Goal: Information Seeking & Learning: Learn about a topic

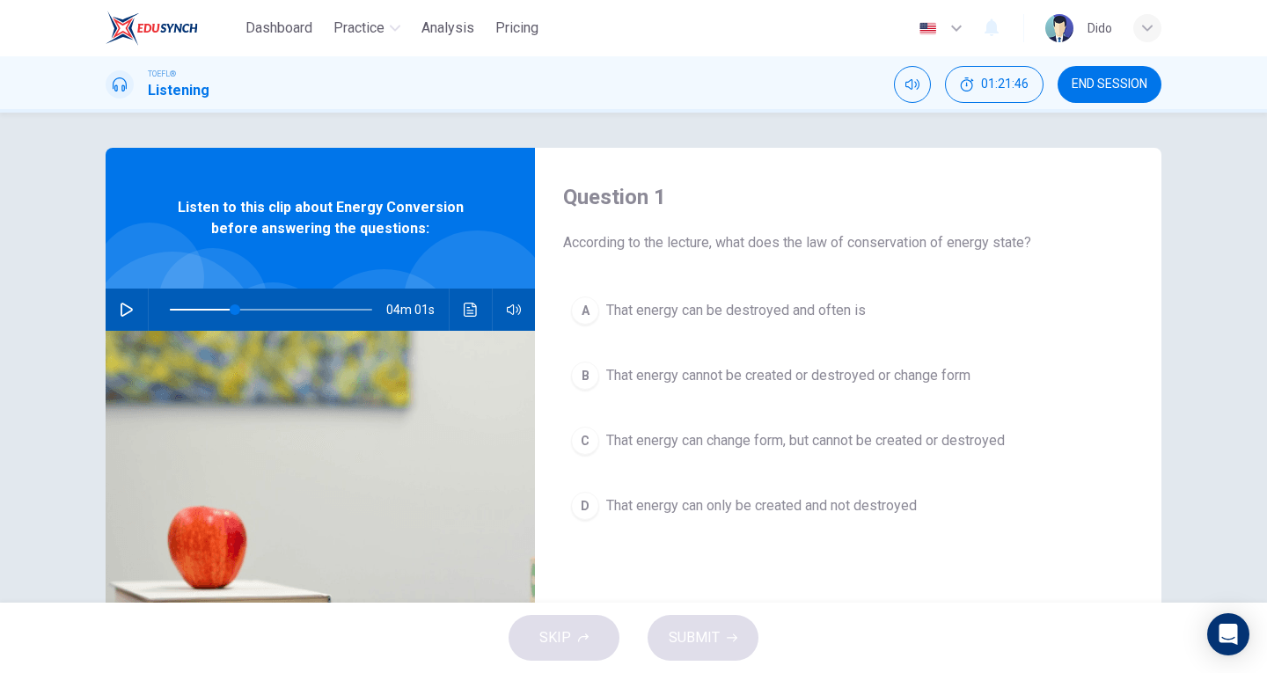
scroll to position [2, 0]
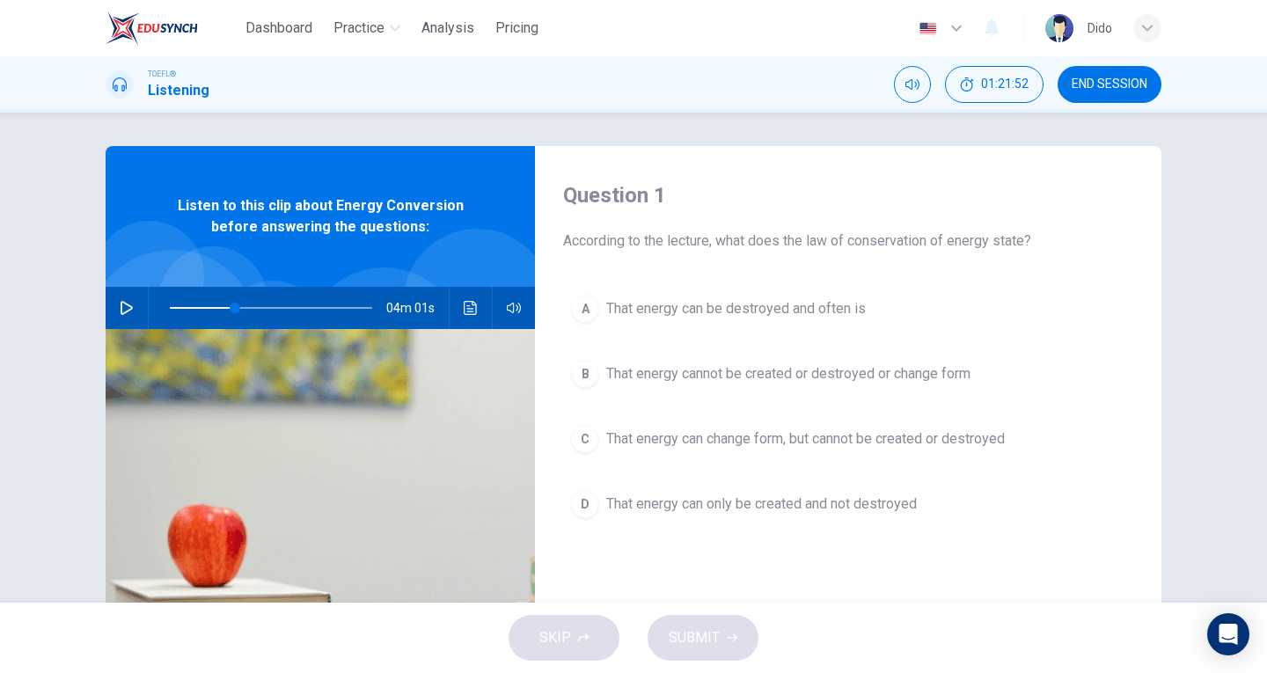
click at [122, 303] on icon "button" at bounding box center [127, 308] width 12 height 14
click at [122, 303] on icon "button" at bounding box center [127, 308] width 14 height 14
click at [124, 305] on icon "button" at bounding box center [127, 308] width 14 height 14
click at [124, 305] on icon "button" at bounding box center [126, 308] width 10 height 11
click at [238, 308] on span at bounding box center [243, 308] width 11 height 11
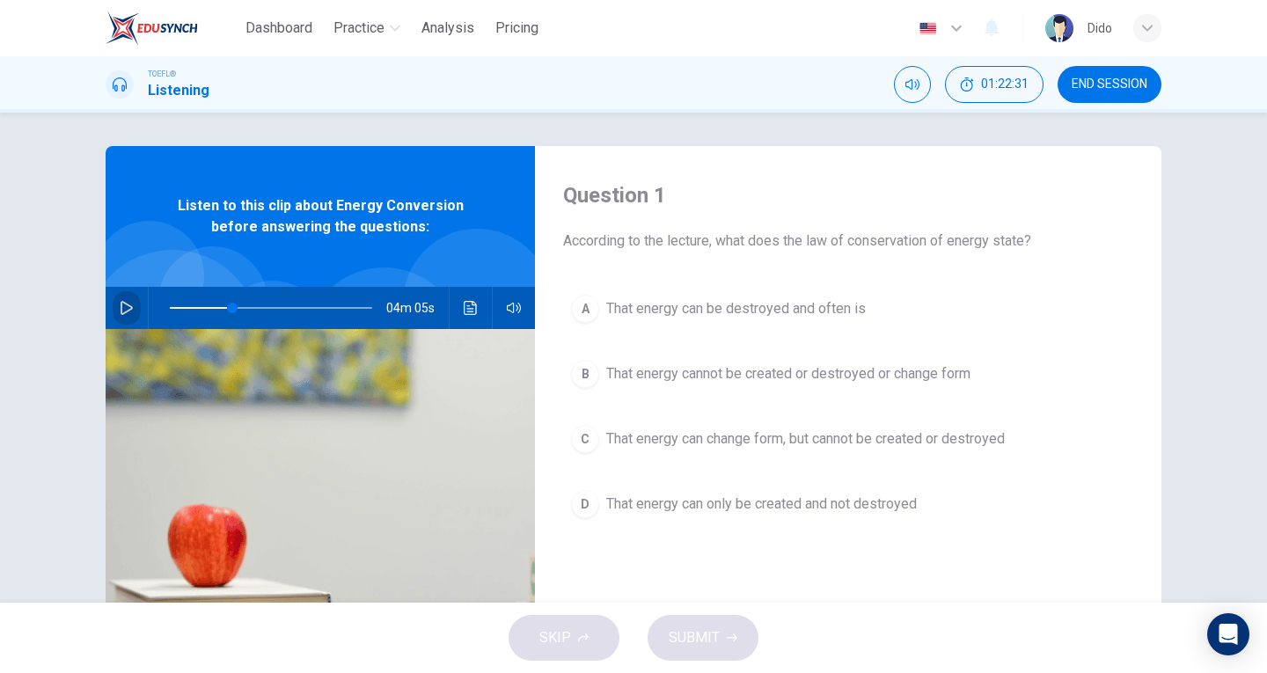
click at [120, 306] on icon "button" at bounding box center [127, 308] width 14 height 14
click at [224, 303] on span at bounding box center [228, 308] width 11 height 11
click at [216, 306] on span at bounding box center [221, 308] width 11 height 11
click at [113, 311] on button "button" at bounding box center [127, 308] width 28 height 42
click at [120, 309] on icon "button" at bounding box center [127, 308] width 14 height 14
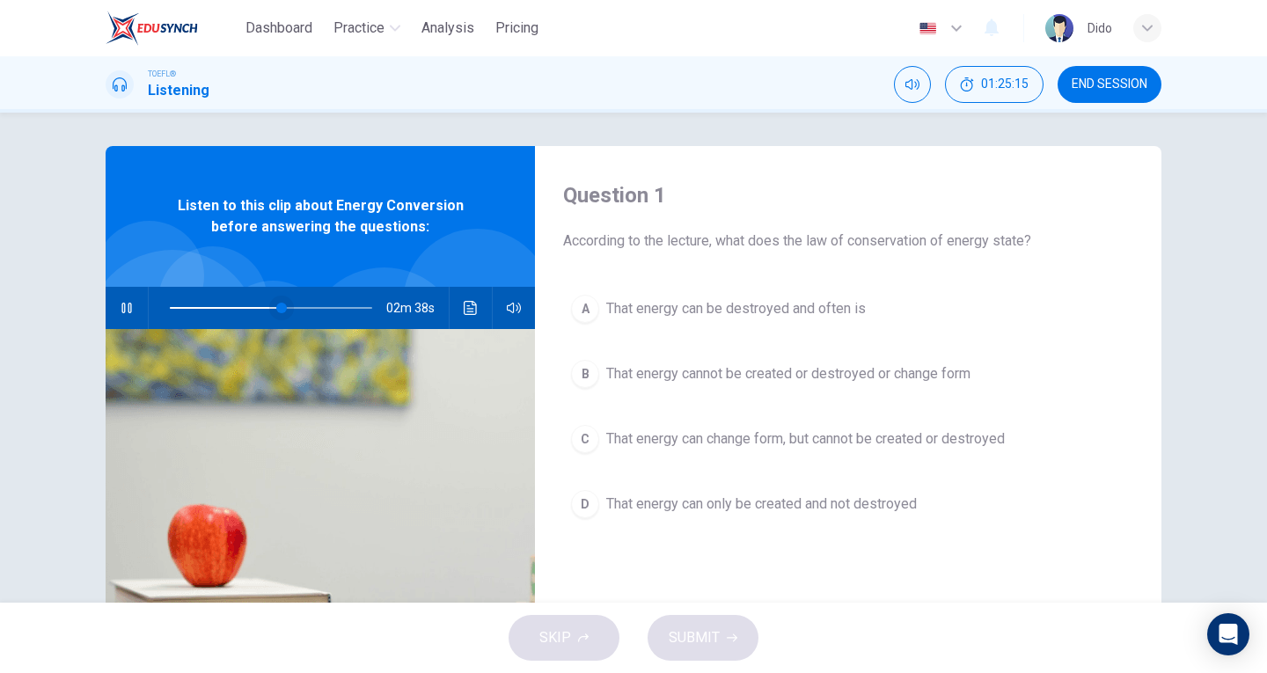
click at [276, 305] on span at bounding box center [281, 308] width 11 height 11
click at [264, 308] on span at bounding box center [269, 308] width 11 height 11
click at [323, 304] on span at bounding box center [328, 308] width 11 height 11
click at [315, 306] on span at bounding box center [320, 308] width 11 height 11
click at [298, 310] on span at bounding box center [301, 308] width 11 height 11
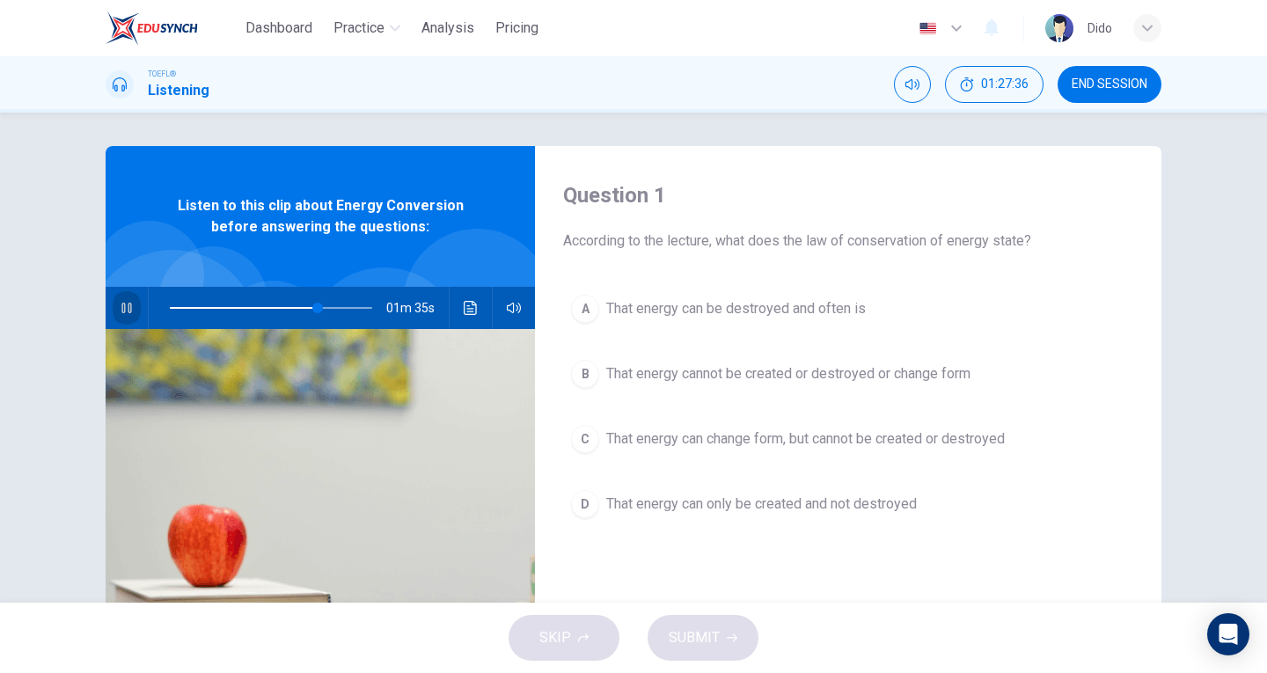
click at [113, 303] on button "button" at bounding box center [127, 308] width 28 height 42
click at [127, 308] on icon "button" at bounding box center [127, 308] width 12 height 14
click at [128, 305] on icon "button" at bounding box center [127, 308] width 14 height 14
click at [123, 309] on icon "button" at bounding box center [127, 308] width 14 height 14
type input "0"
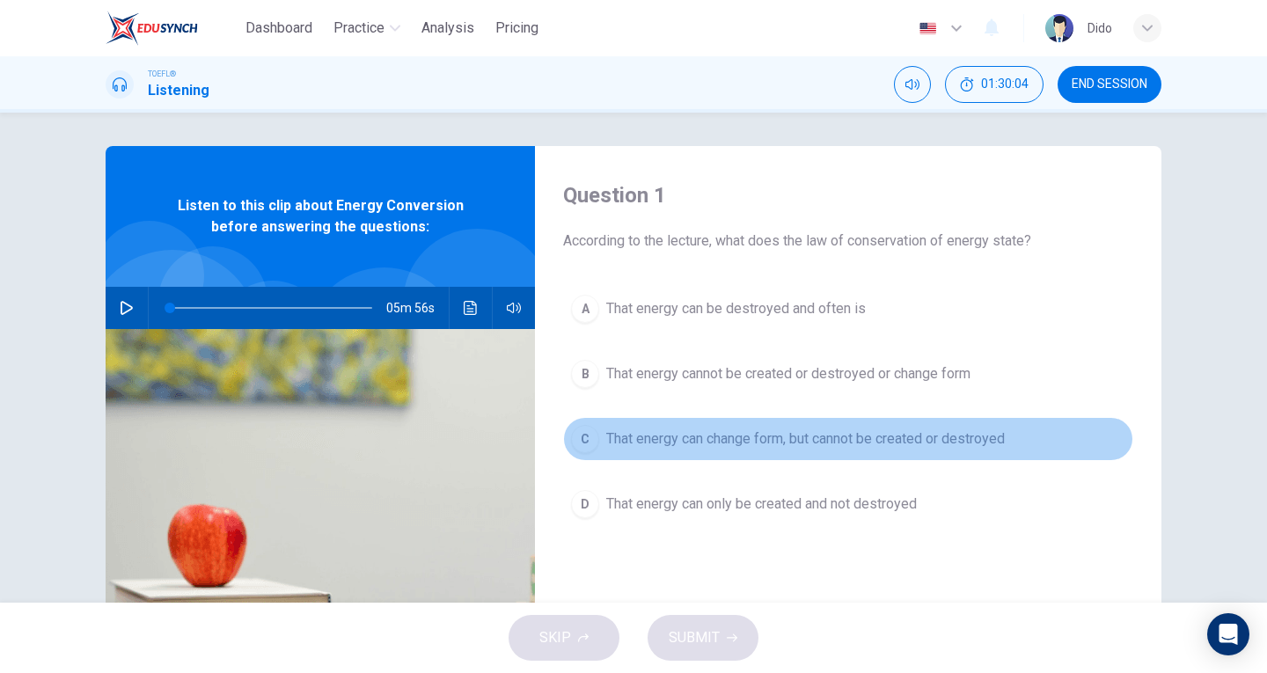
click at [854, 437] on span "That energy can change form, but cannot be created or destroyed" at bounding box center [805, 438] width 398 height 21
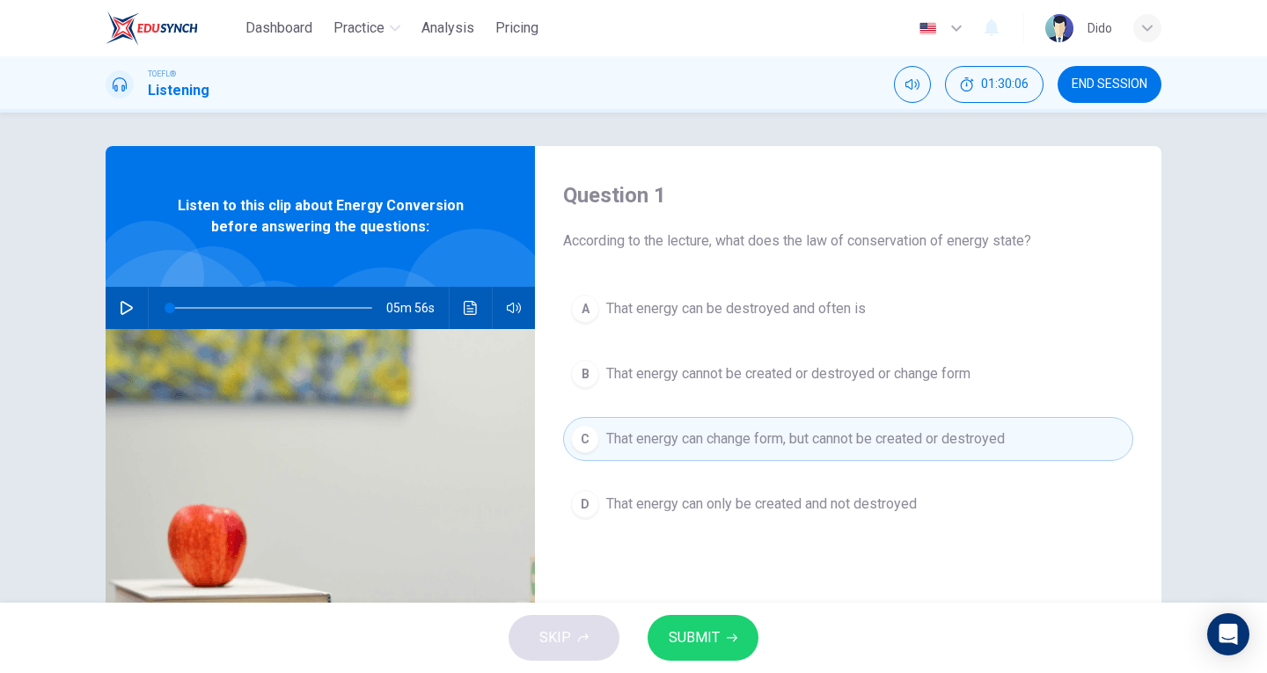
click at [697, 635] on span "SUBMIT" at bounding box center [694, 637] width 51 height 25
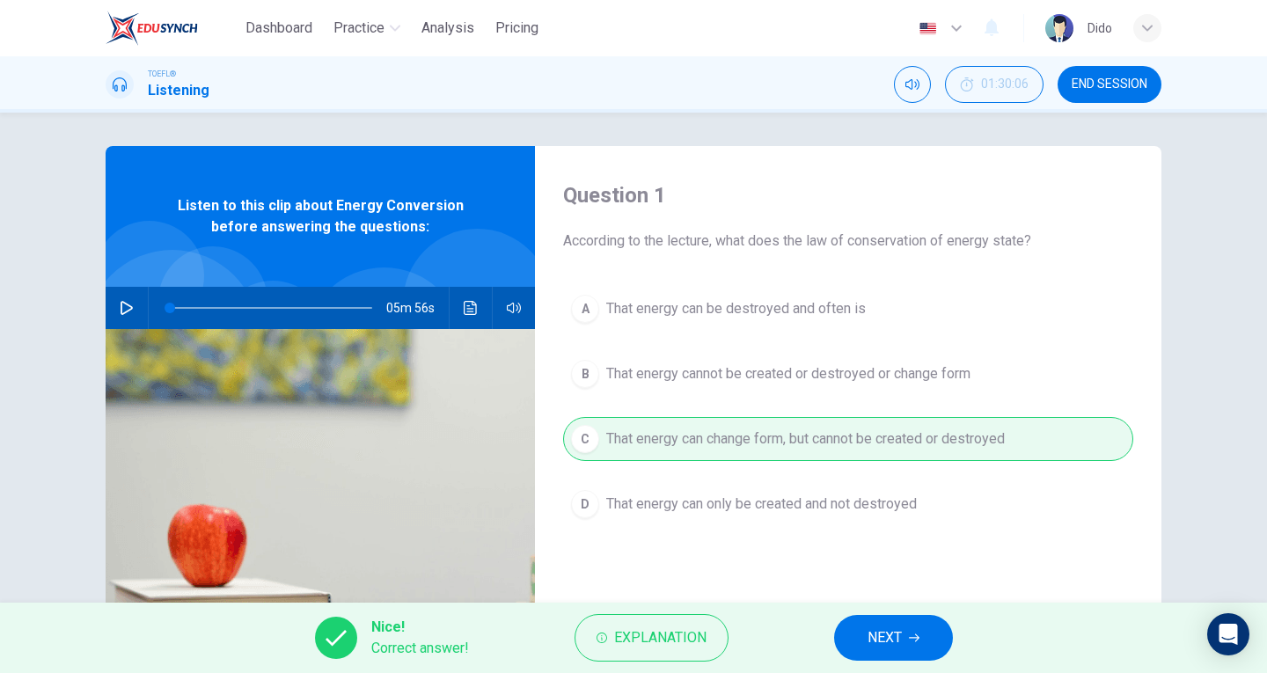
click at [912, 635] on icon "button" at bounding box center [914, 637] width 11 height 11
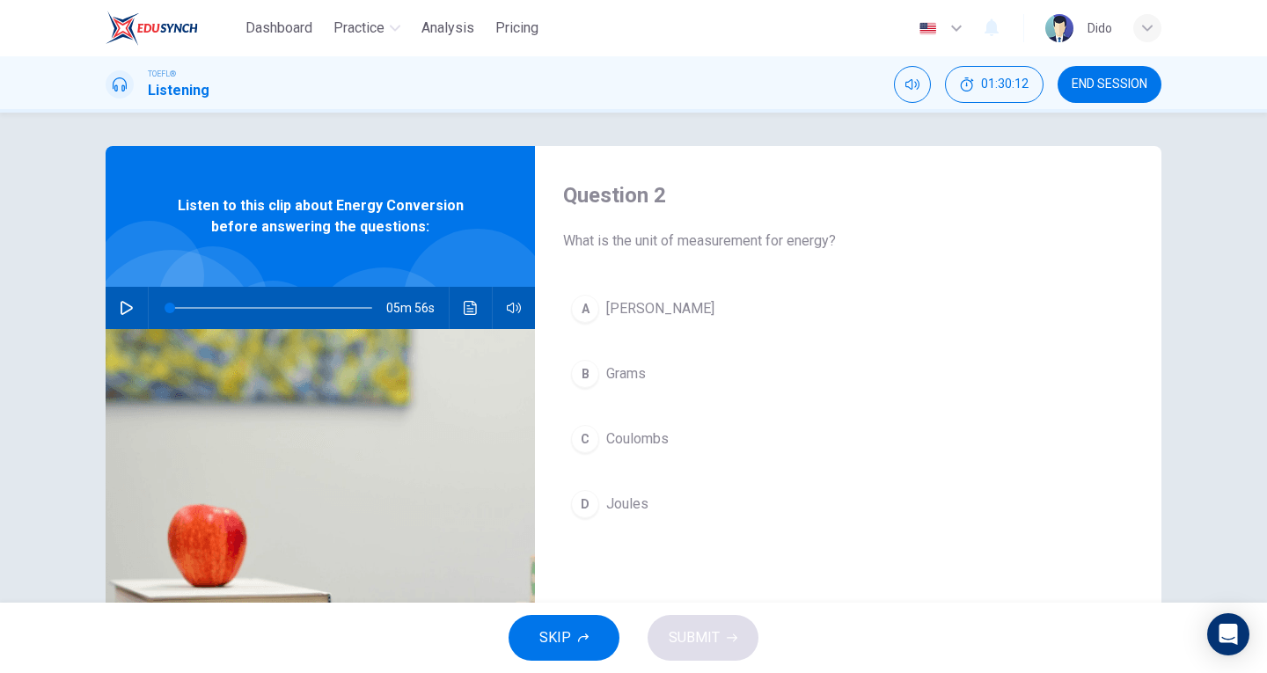
click at [636, 509] on span "Joules" at bounding box center [627, 504] width 42 height 21
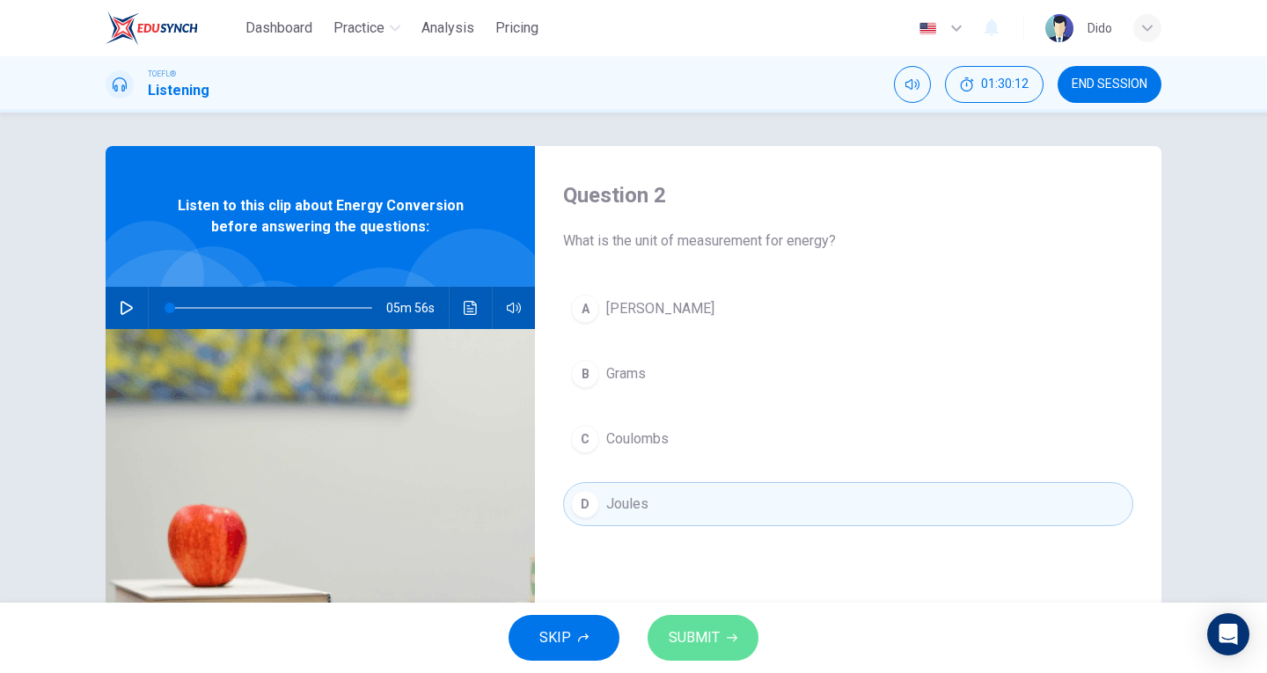
click at [710, 626] on span "SUBMIT" at bounding box center [694, 637] width 51 height 25
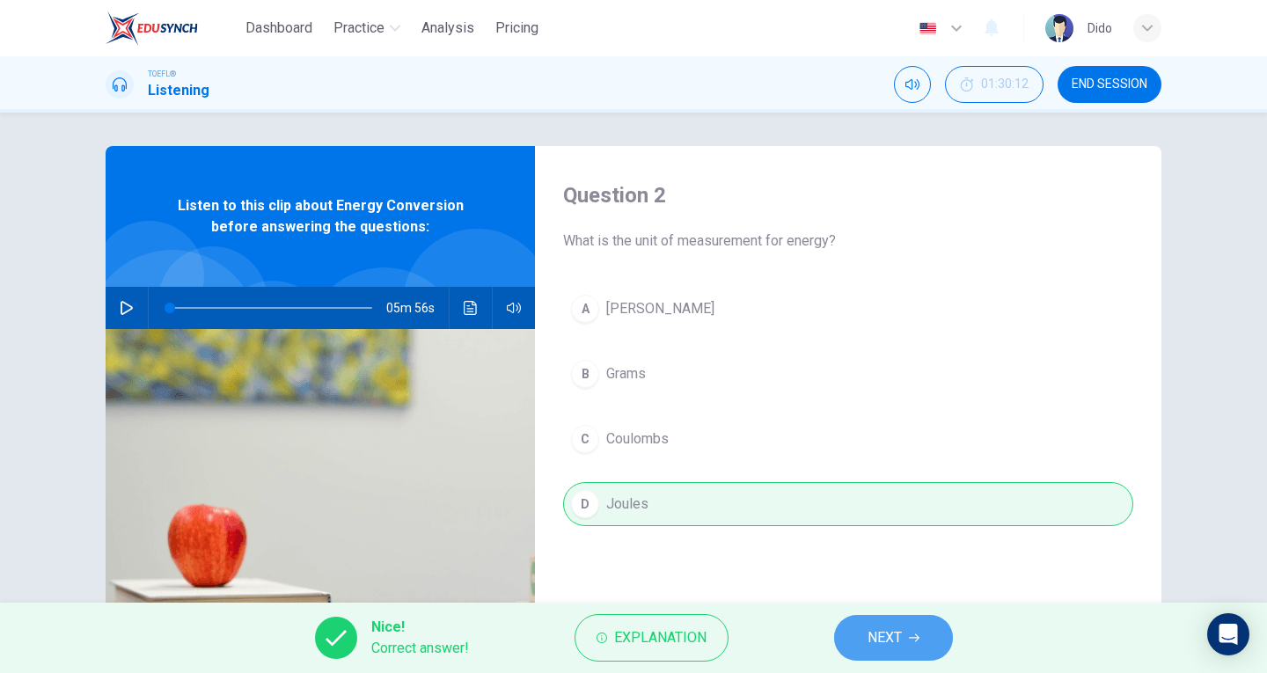
click at [916, 633] on icon "button" at bounding box center [914, 637] width 11 height 11
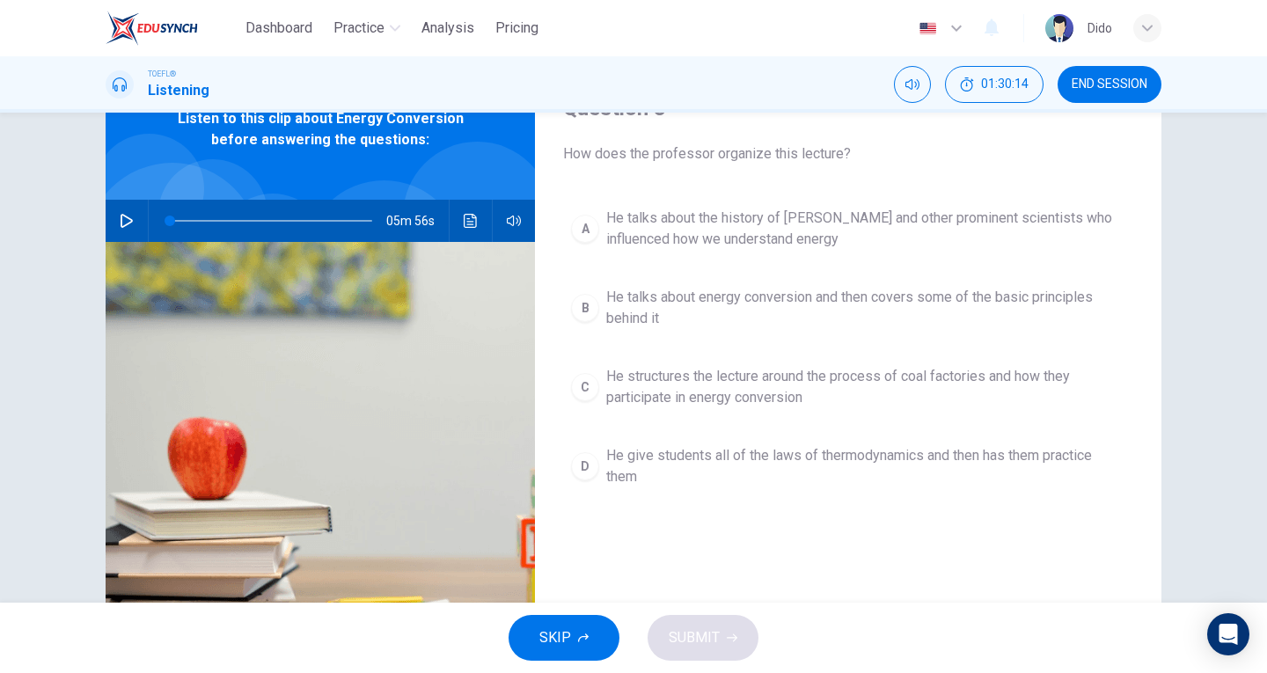
scroll to position [90, 0]
click at [821, 293] on span "He talks about energy conversion and then covers some of the basic principles b…" at bounding box center [865, 307] width 519 height 42
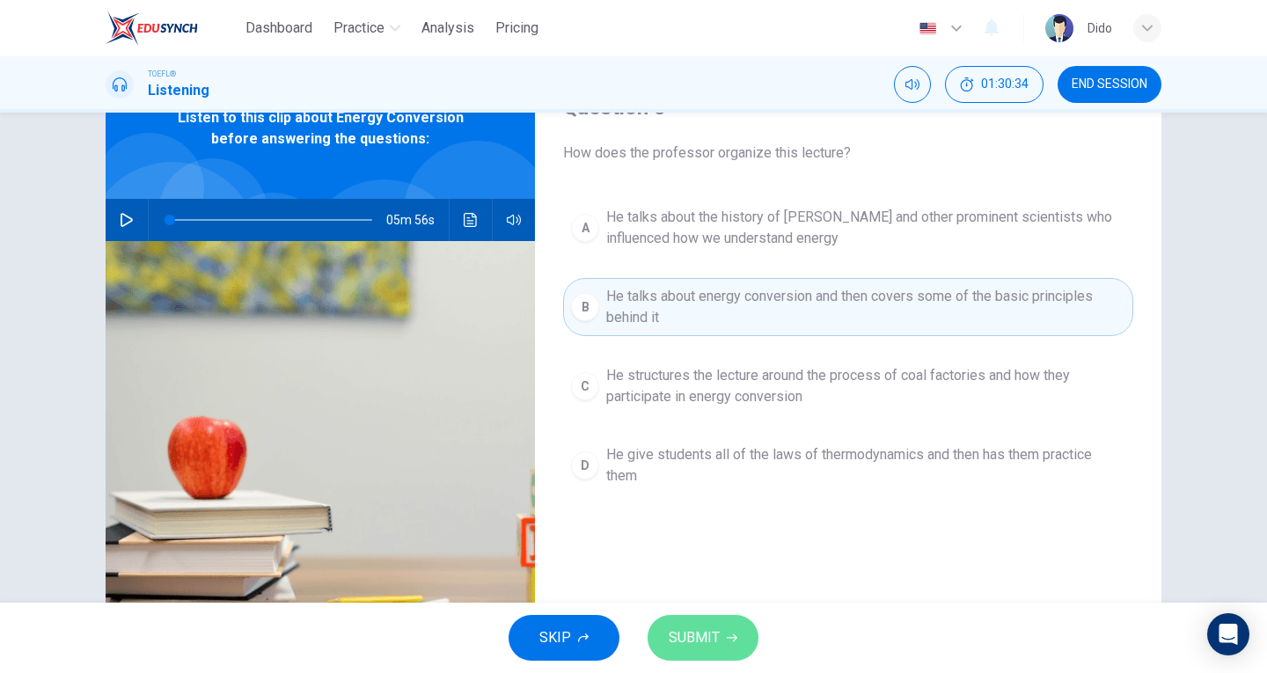
click at [689, 644] on span "SUBMIT" at bounding box center [694, 637] width 51 height 25
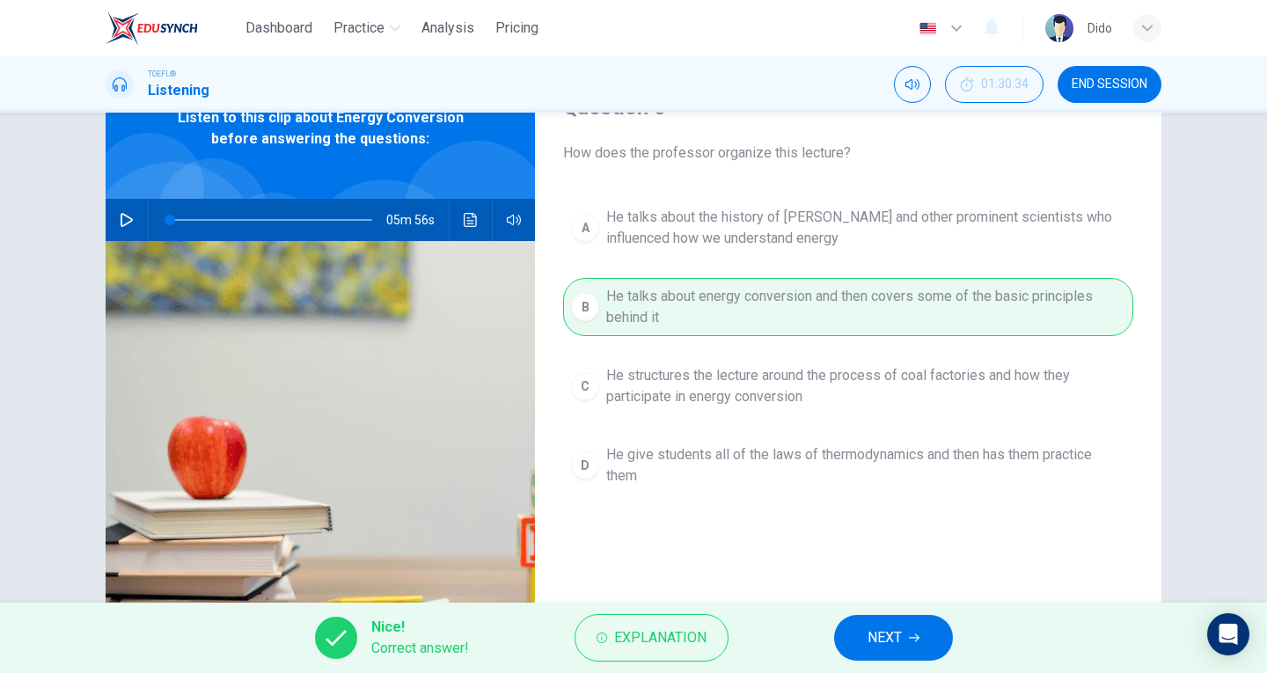
click at [924, 644] on button "NEXT" at bounding box center [893, 638] width 119 height 46
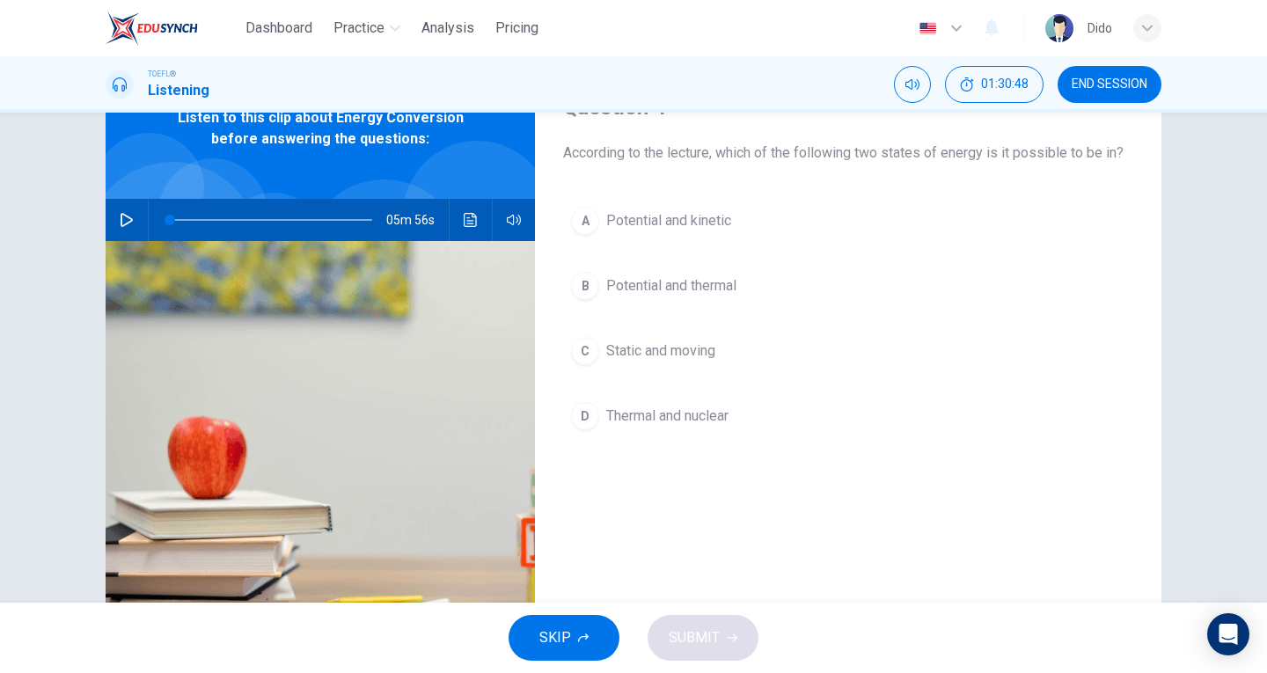
click at [732, 222] on button "A Potential and kinetic" at bounding box center [848, 221] width 570 height 44
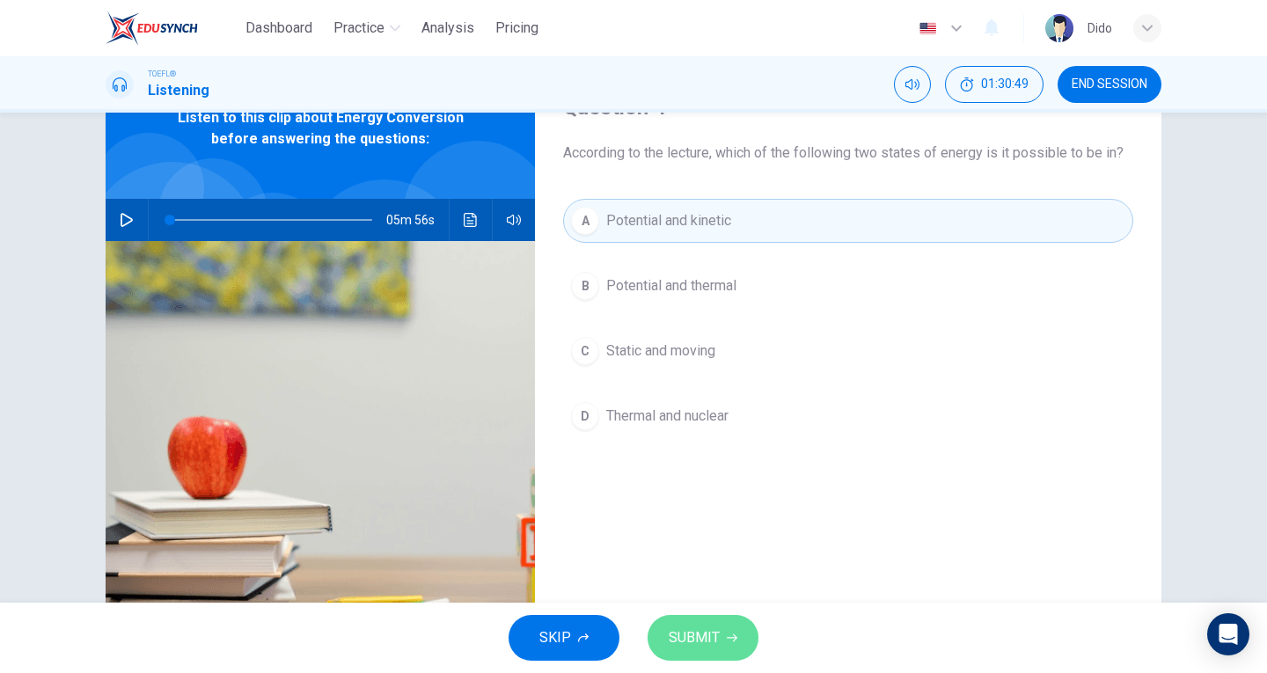
click at [730, 652] on button "SUBMIT" at bounding box center [702, 638] width 111 height 46
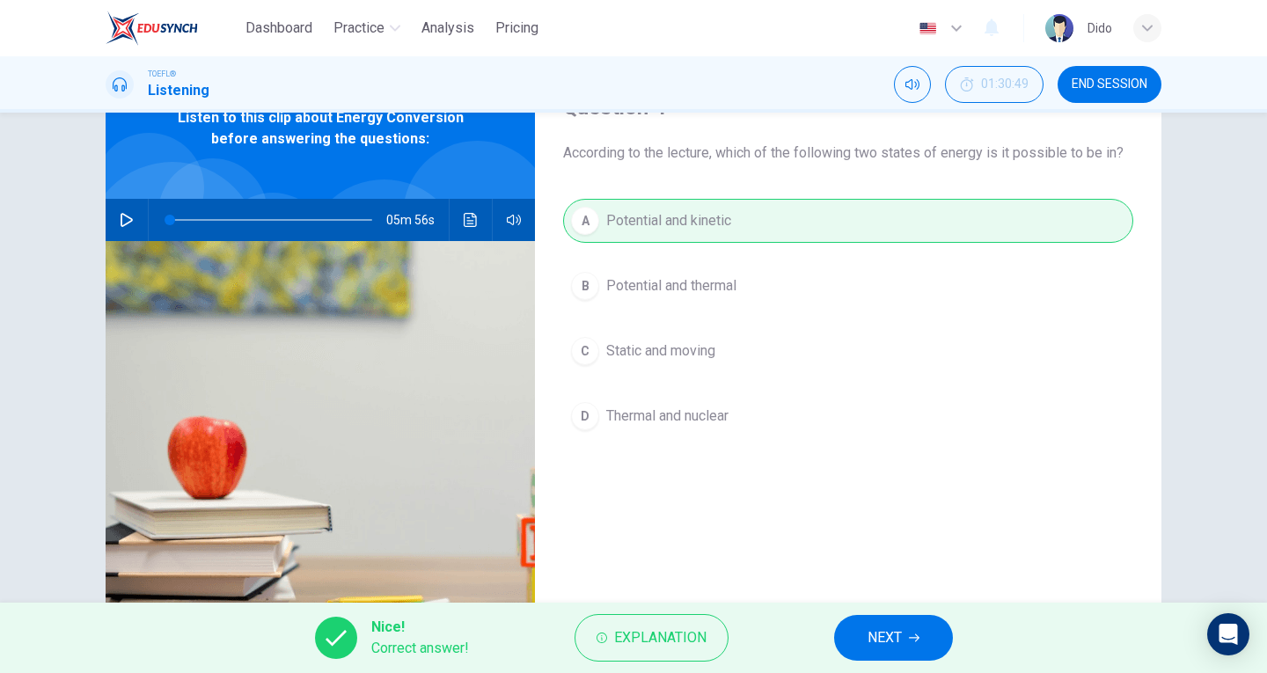
click at [879, 642] on span "NEXT" at bounding box center [884, 637] width 34 height 25
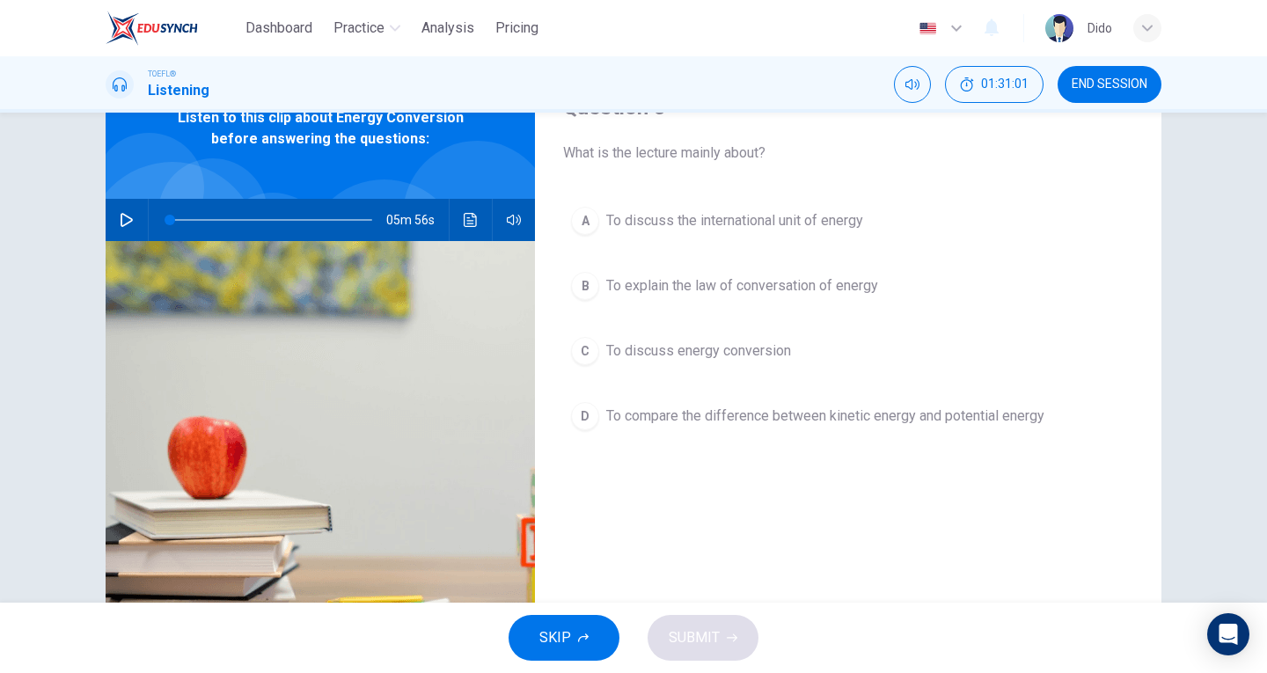
click at [669, 352] on span "To discuss energy conversion" at bounding box center [698, 350] width 185 height 21
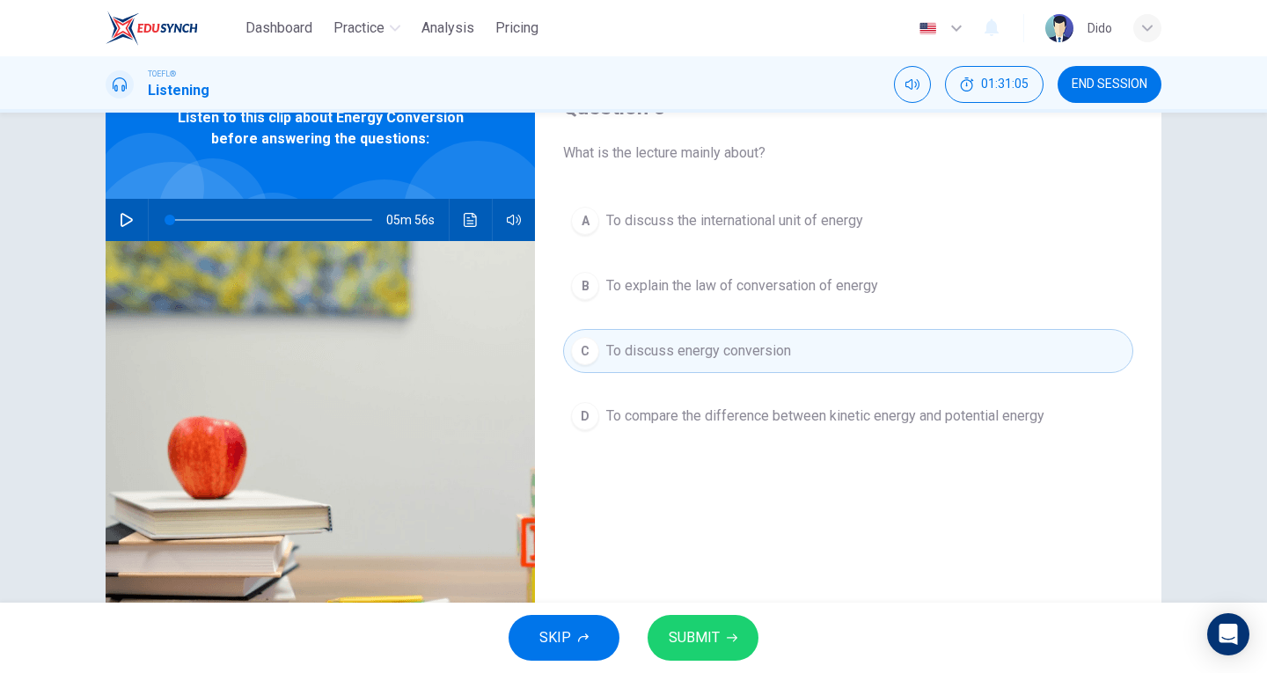
click at [691, 630] on span "SUBMIT" at bounding box center [694, 637] width 51 height 25
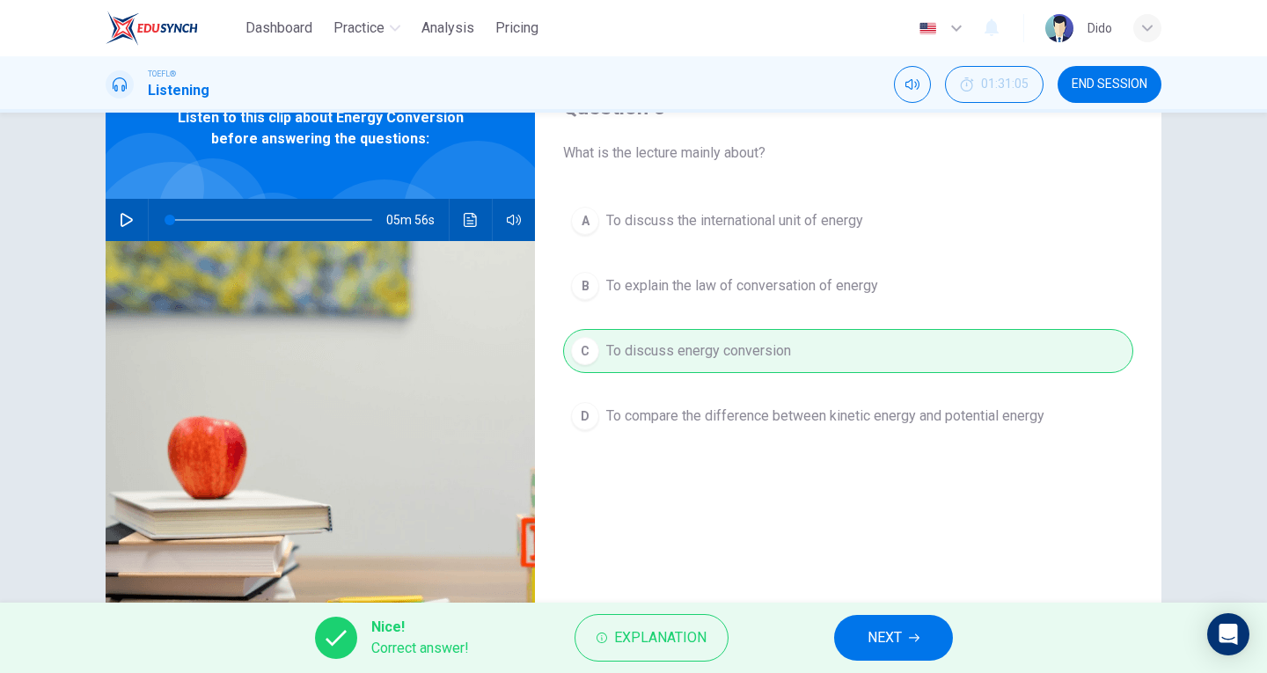
click at [865, 631] on button "NEXT" at bounding box center [893, 638] width 119 height 46
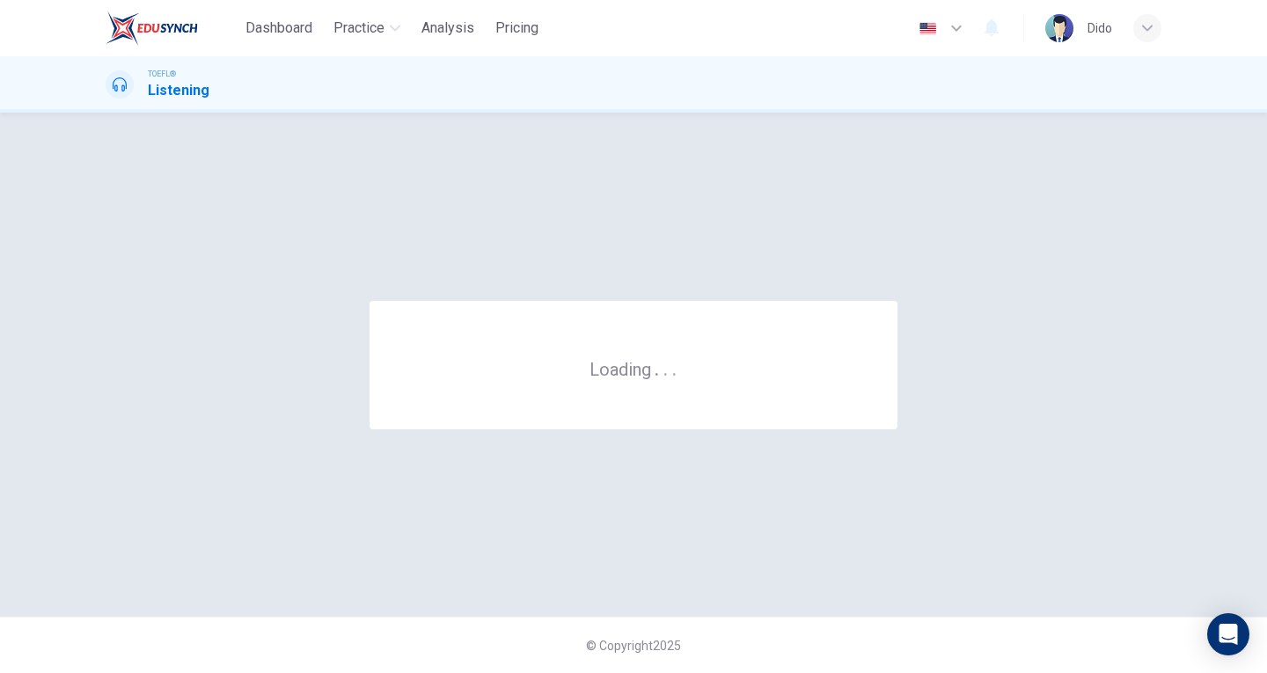
scroll to position [0, 0]
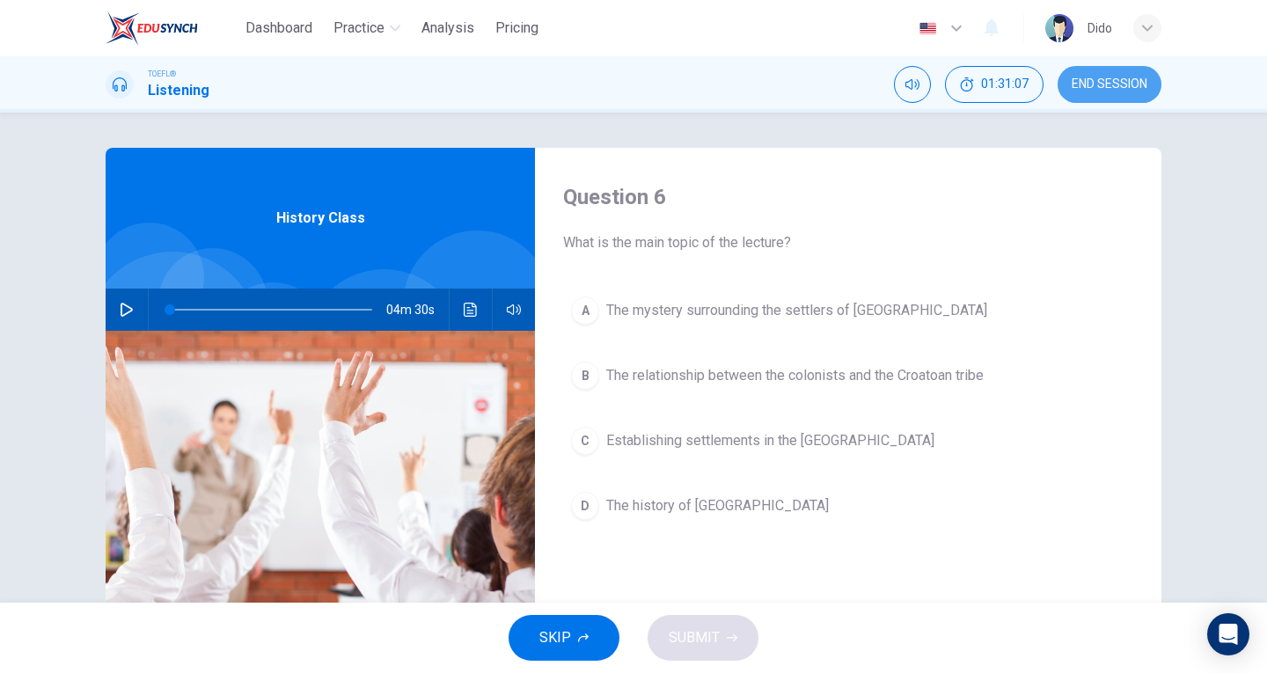
click at [1115, 78] on span "END SESSION" at bounding box center [1109, 84] width 76 height 14
click at [120, 303] on icon "button" at bounding box center [127, 310] width 14 height 14
click at [287, 309] on span at bounding box center [271, 309] width 202 height 25
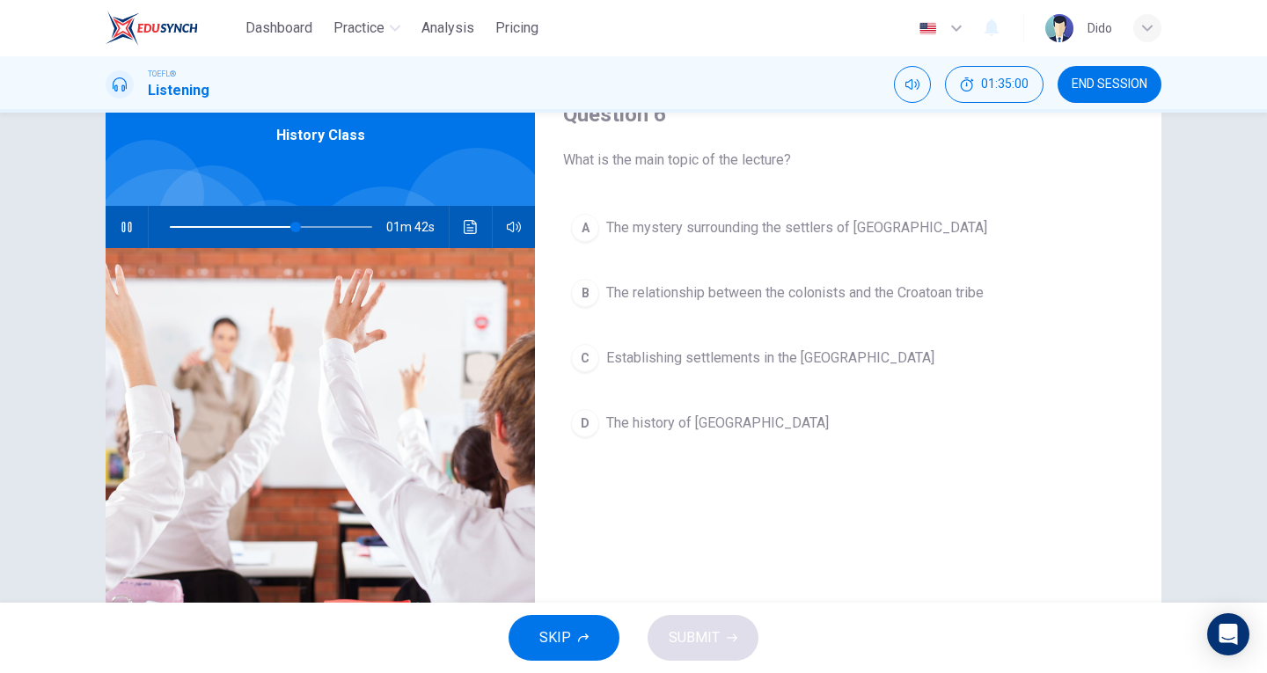
scroll to position [88, 0]
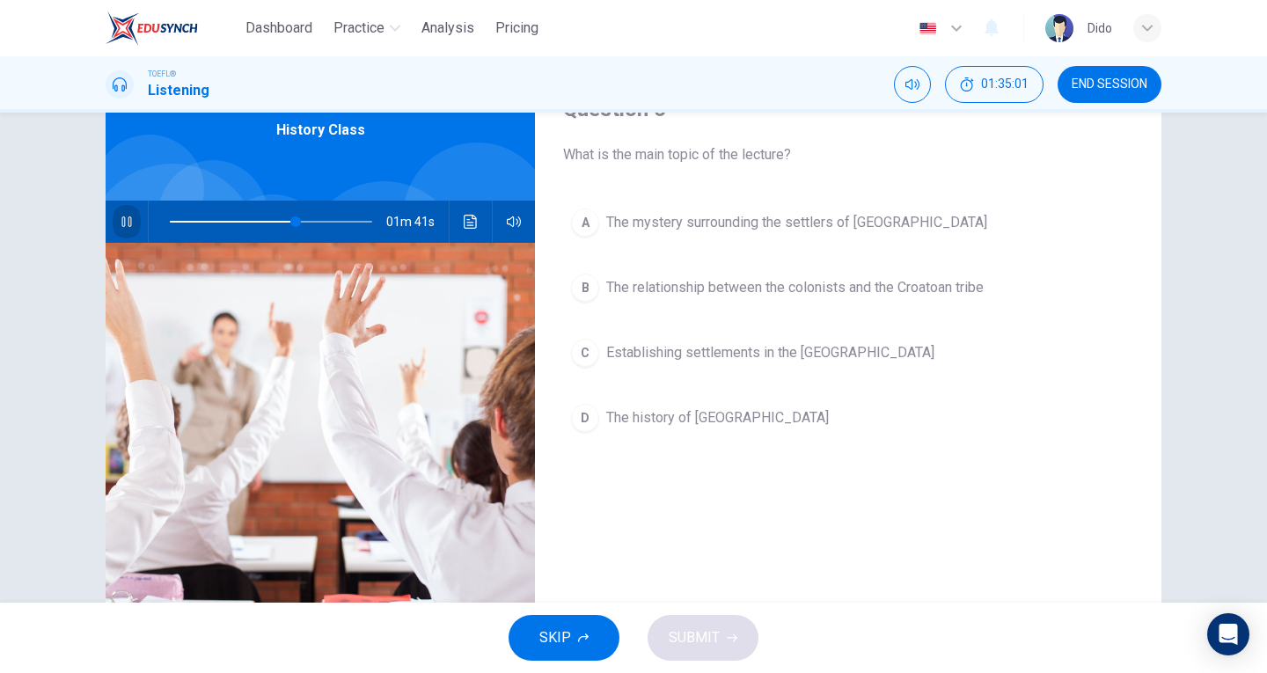
click at [121, 217] on icon "button" at bounding box center [126, 221] width 10 height 11
click at [120, 223] on icon "button" at bounding box center [127, 222] width 14 height 14
click at [358, 216] on span at bounding box center [271, 221] width 202 height 25
click at [120, 220] on icon "button" at bounding box center [127, 222] width 14 height 14
type input "0"
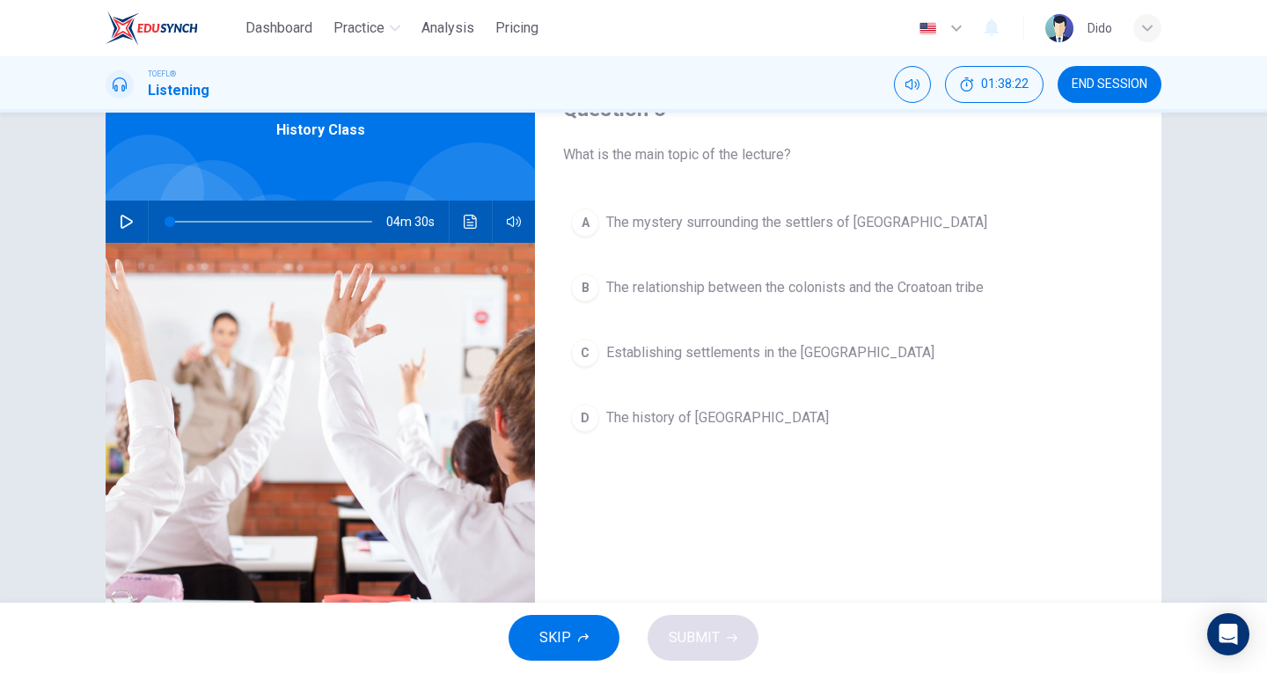
click at [772, 223] on span "The mystery surrounding the settlers of Roanoke Island" at bounding box center [796, 222] width 381 height 21
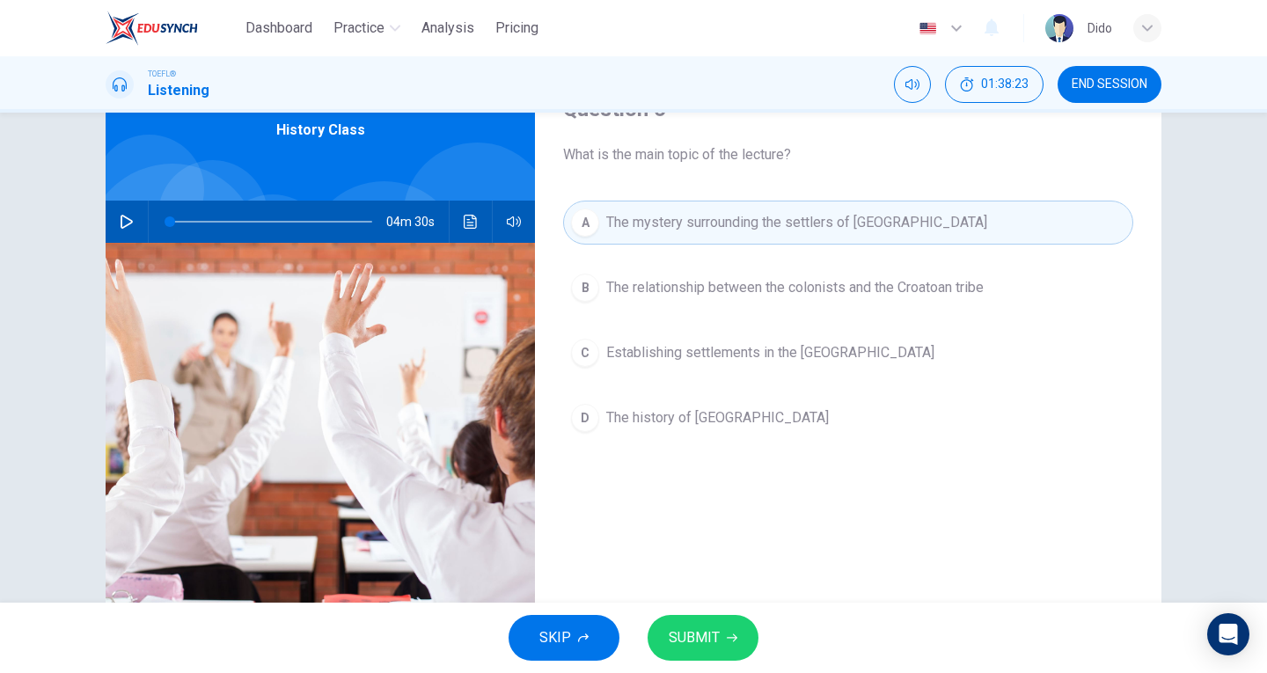
click at [724, 631] on button "SUBMIT" at bounding box center [702, 638] width 111 height 46
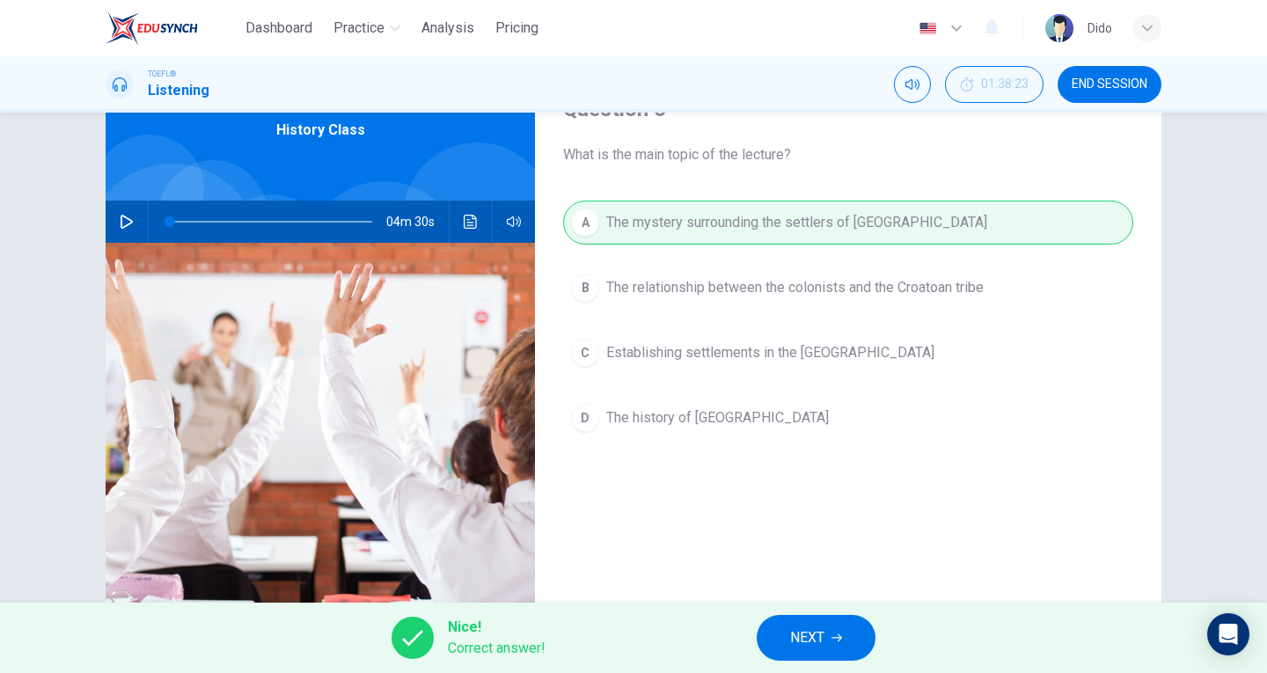
click at [814, 632] on span "NEXT" at bounding box center [807, 637] width 34 height 25
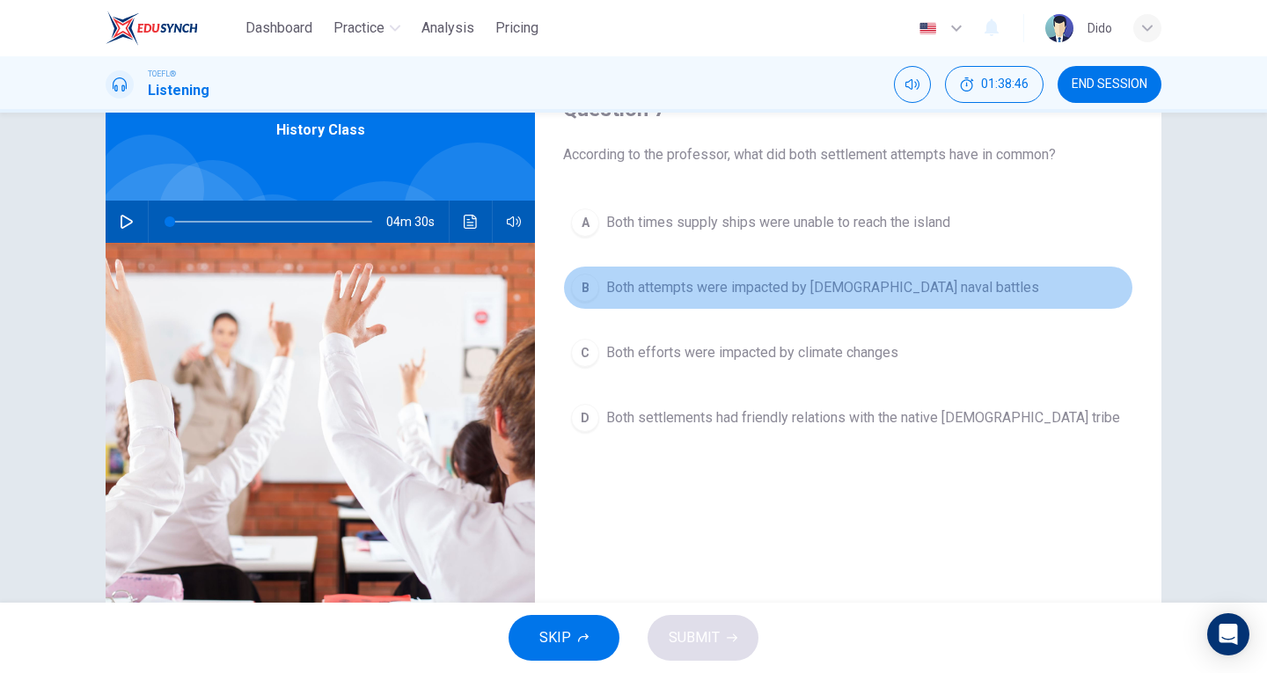
click at [742, 282] on span "Both attempts were impacted by British naval battles" at bounding box center [822, 287] width 433 height 21
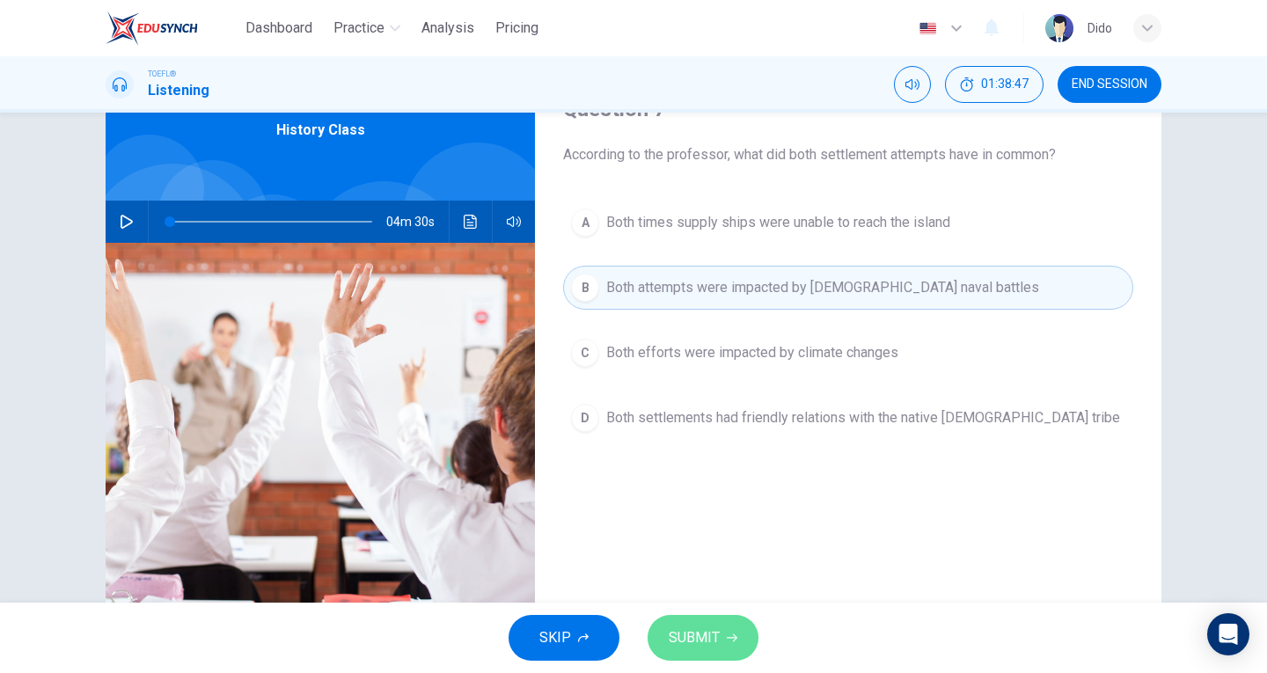
click at [693, 632] on span "SUBMIT" at bounding box center [694, 637] width 51 height 25
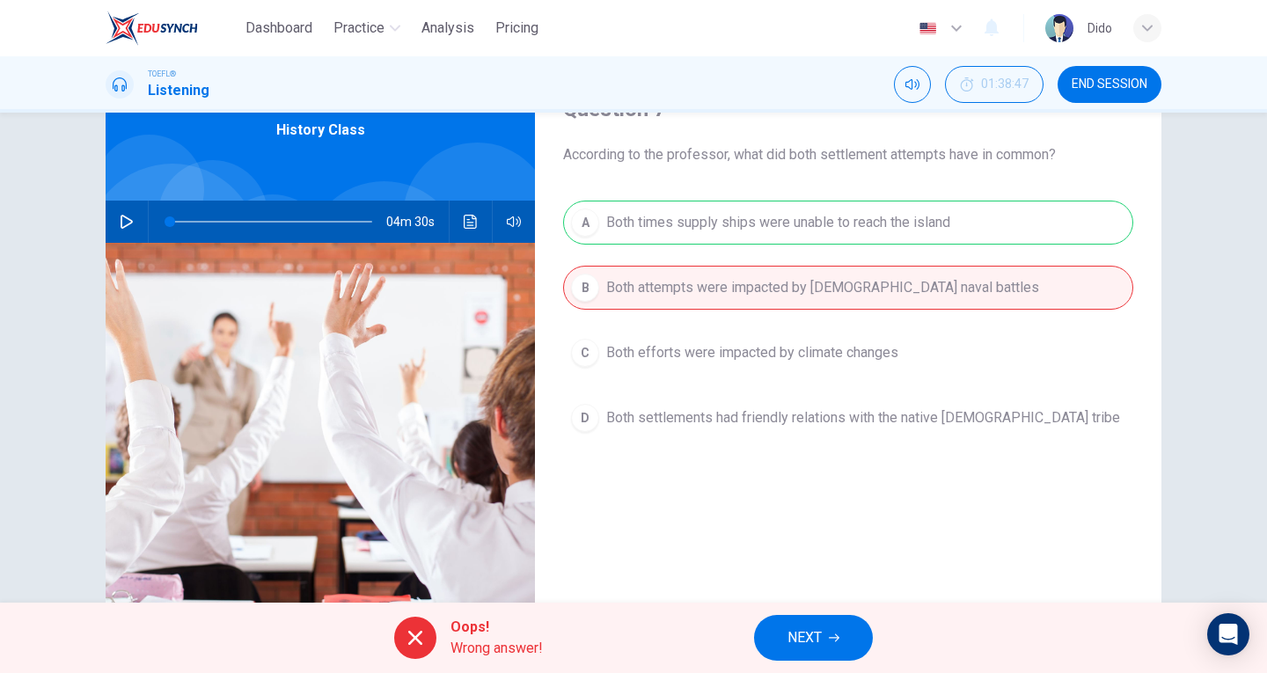
click at [467, 225] on icon "Click to see the audio transcription" at bounding box center [470, 222] width 13 height 14
click at [822, 635] on span "NEXT" at bounding box center [804, 637] width 34 height 25
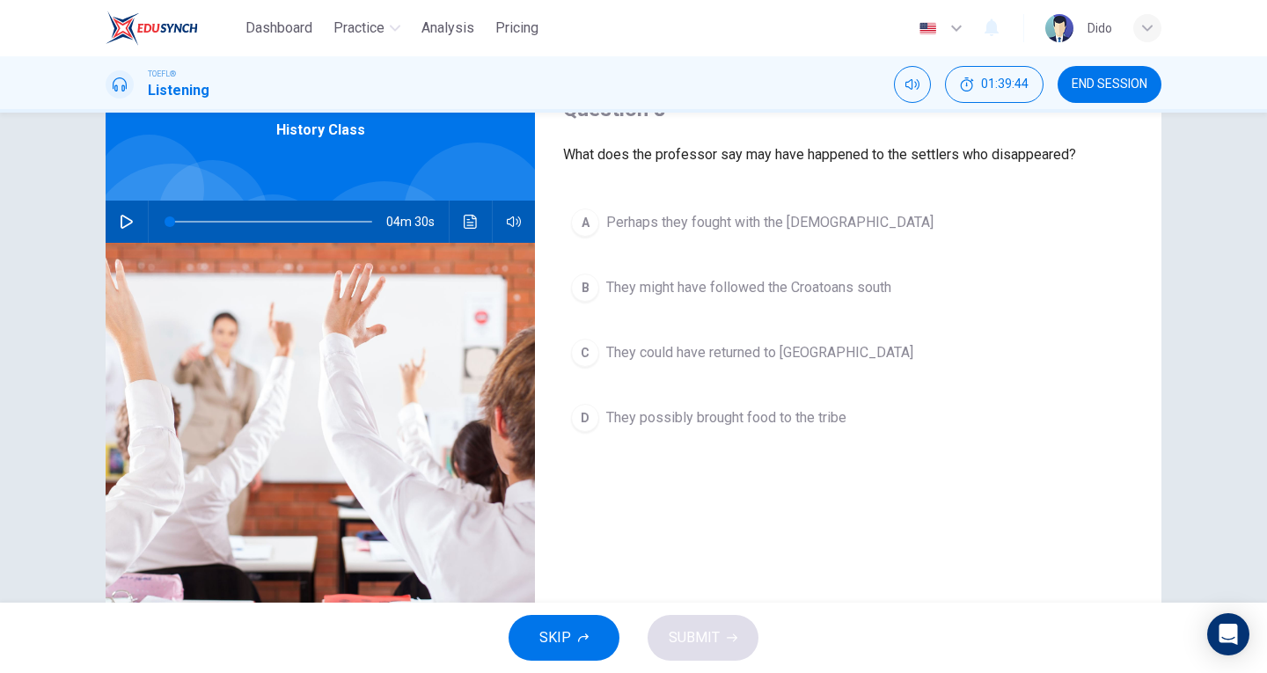
click at [812, 289] on span "They might have followed the Croatoans south" at bounding box center [748, 287] width 285 height 21
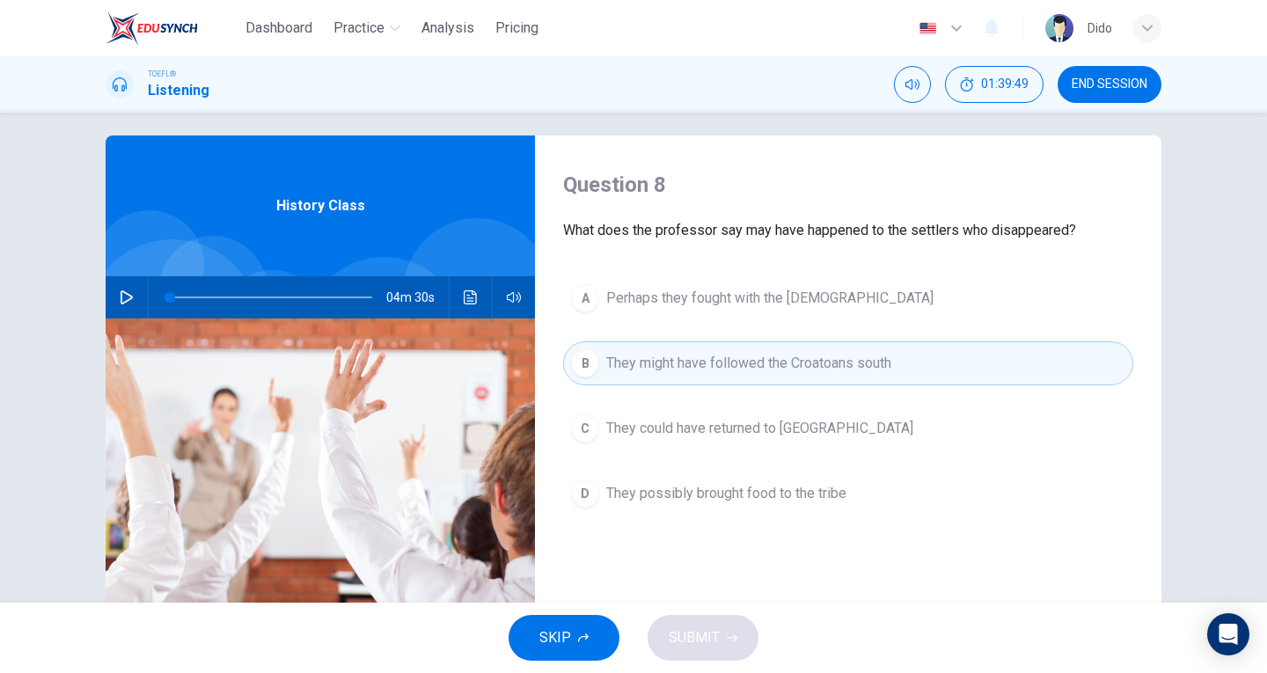
scroll to position [0, 0]
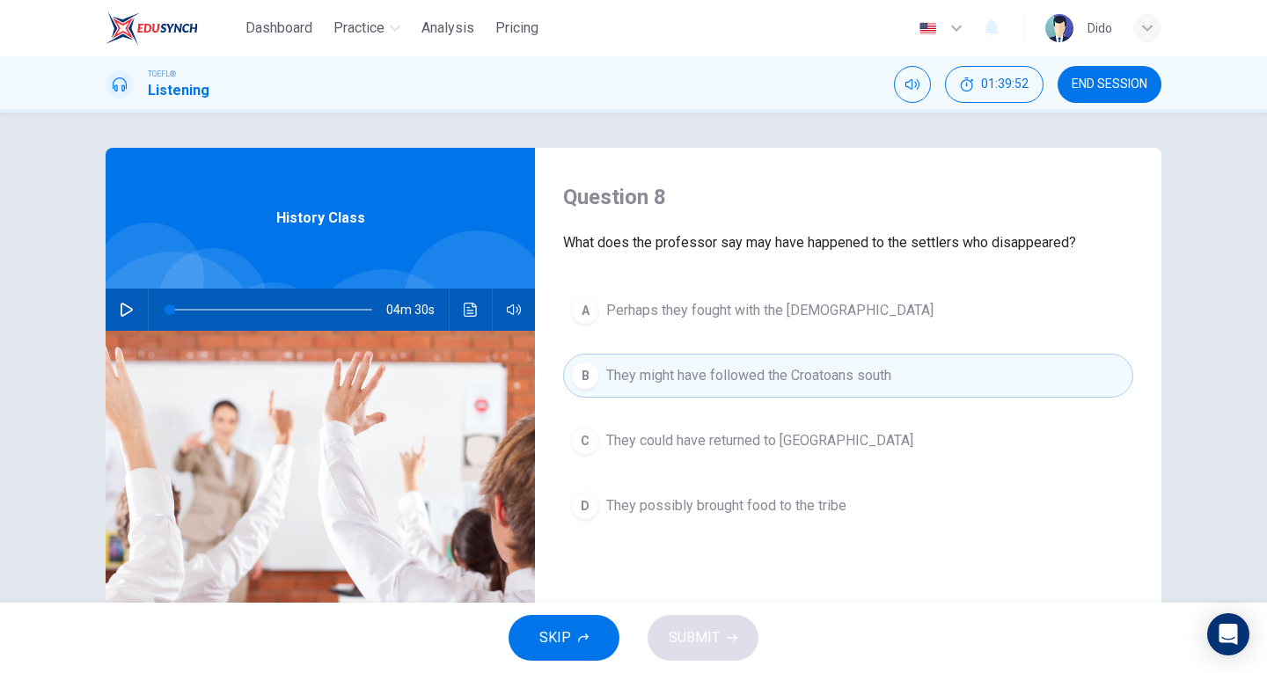
click at [837, 301] on span "Perhaps they fought with the Croatoans" at bounding box center [769, 310] width 327 height 21
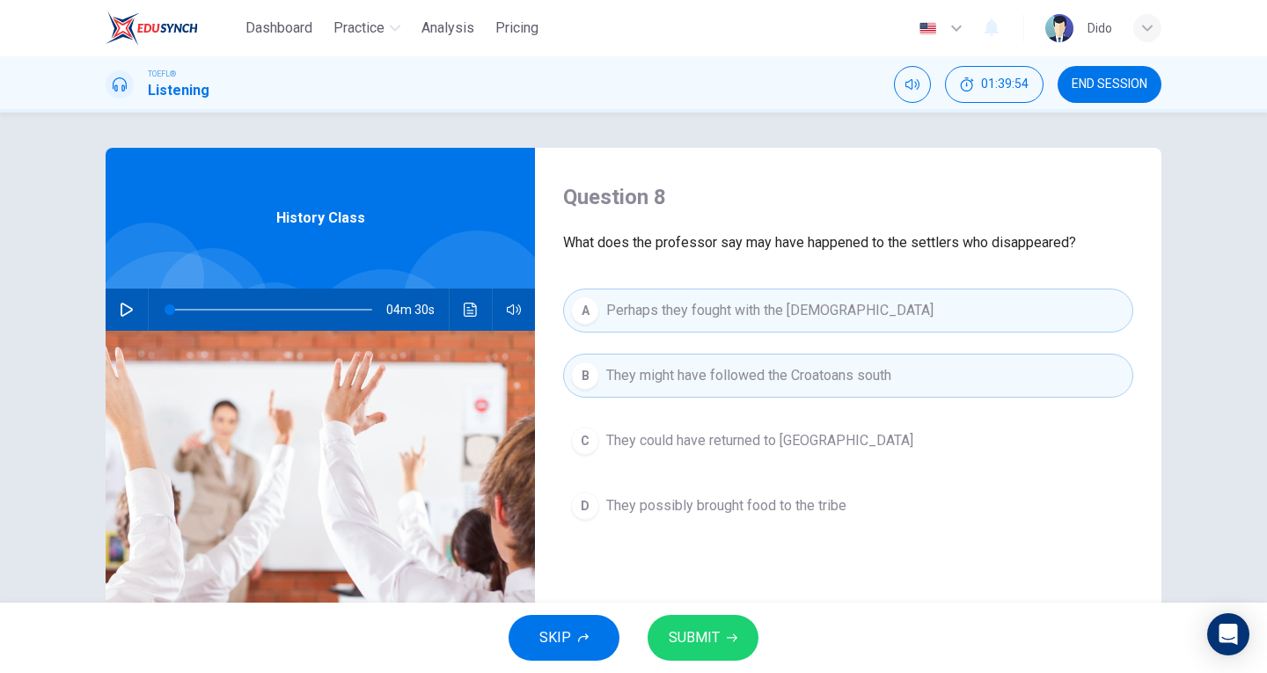
click at [741, 640] on button "SUBMIT" at bounding box center [702, 638] width 111 height 46
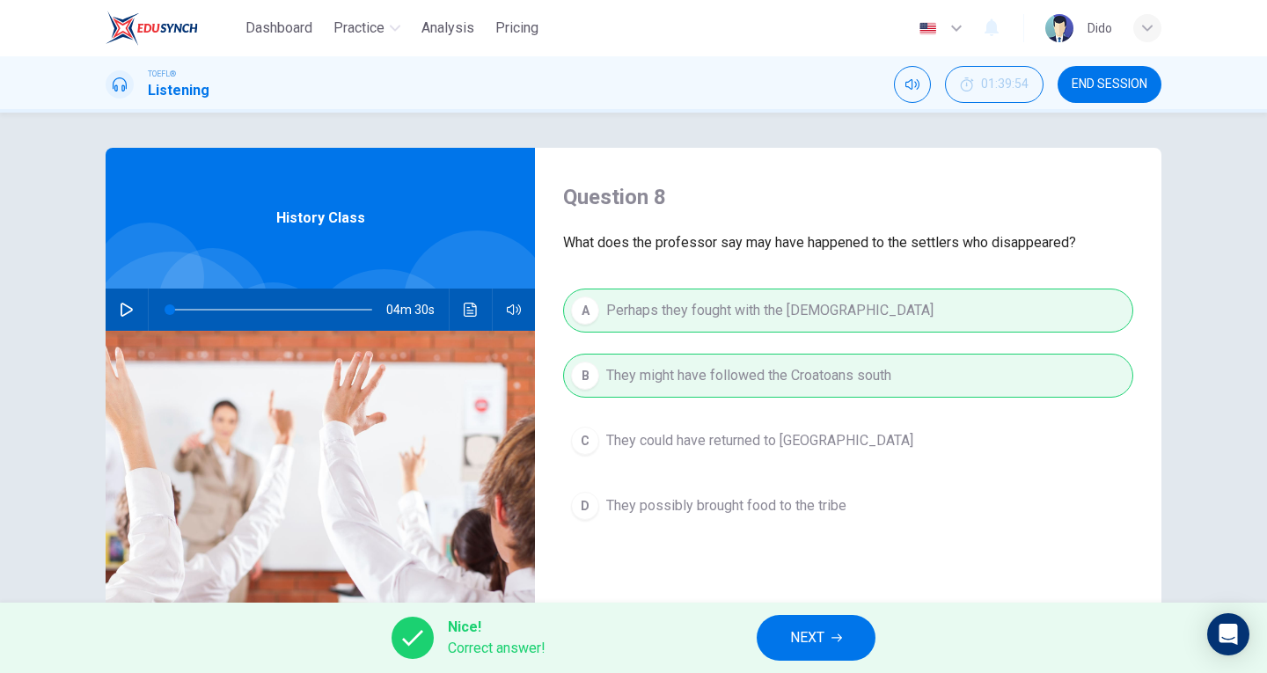
click at [831, 643] on button "NEXT" at bounding box center [816, 638] width 119 height 46
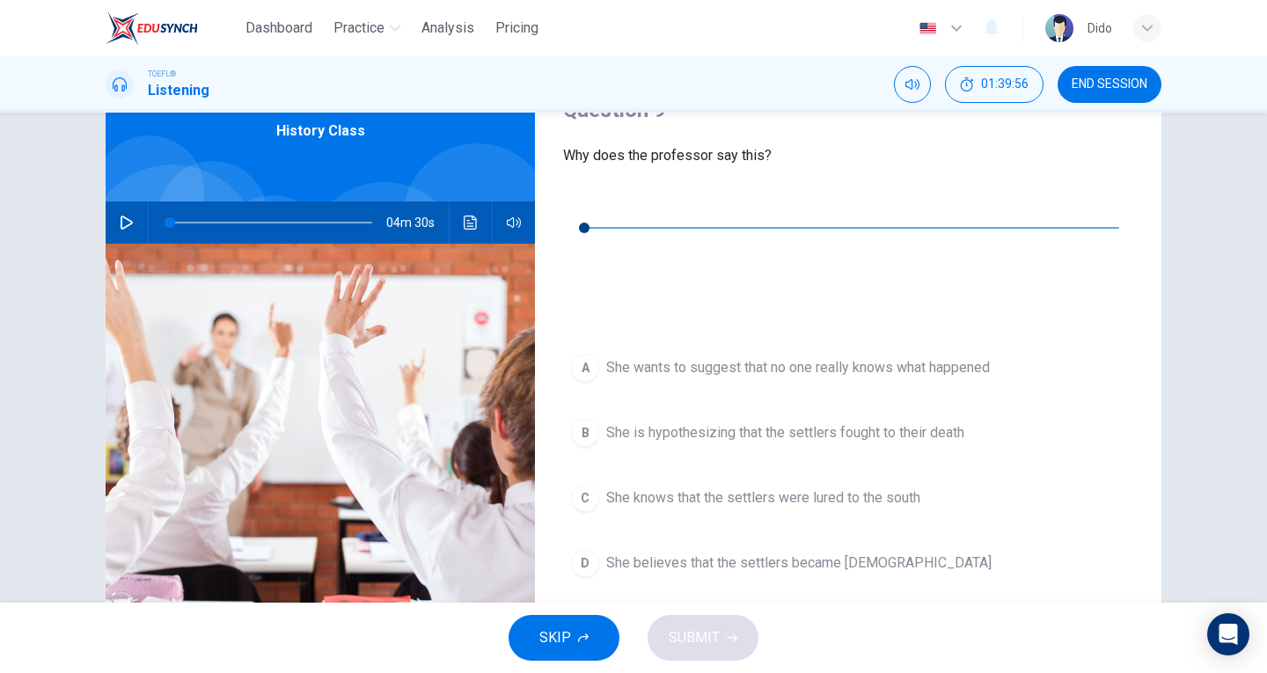
scroll to position [88, 0]
click at [582, 215] on button "button" at bounding box center [577, 200] width 28 height 28
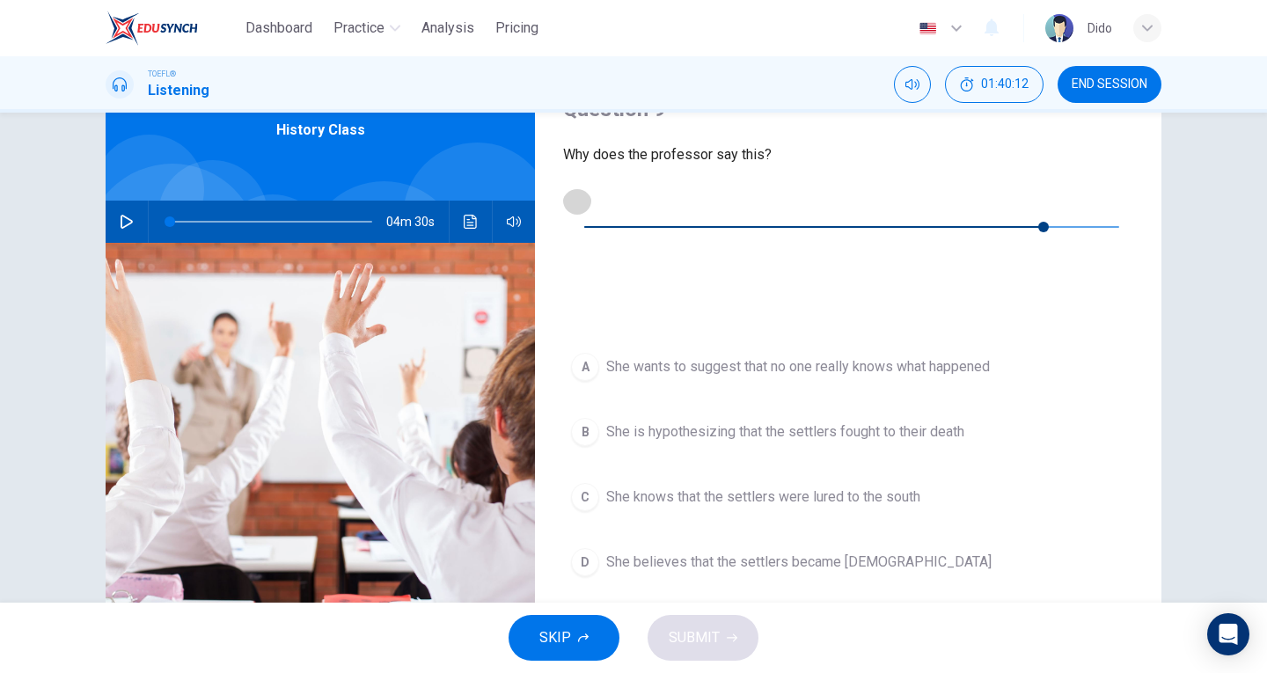
click at [584, 214] on button "button" at bounding box center [577, 200] width 28 height 28
click at [570, 207] on button "button" at bounding box center [577, 200] width 28 height 28
click at [576, 200] on icon "button" at bounding box center [577, 201] width 14 height 14
type input "0"
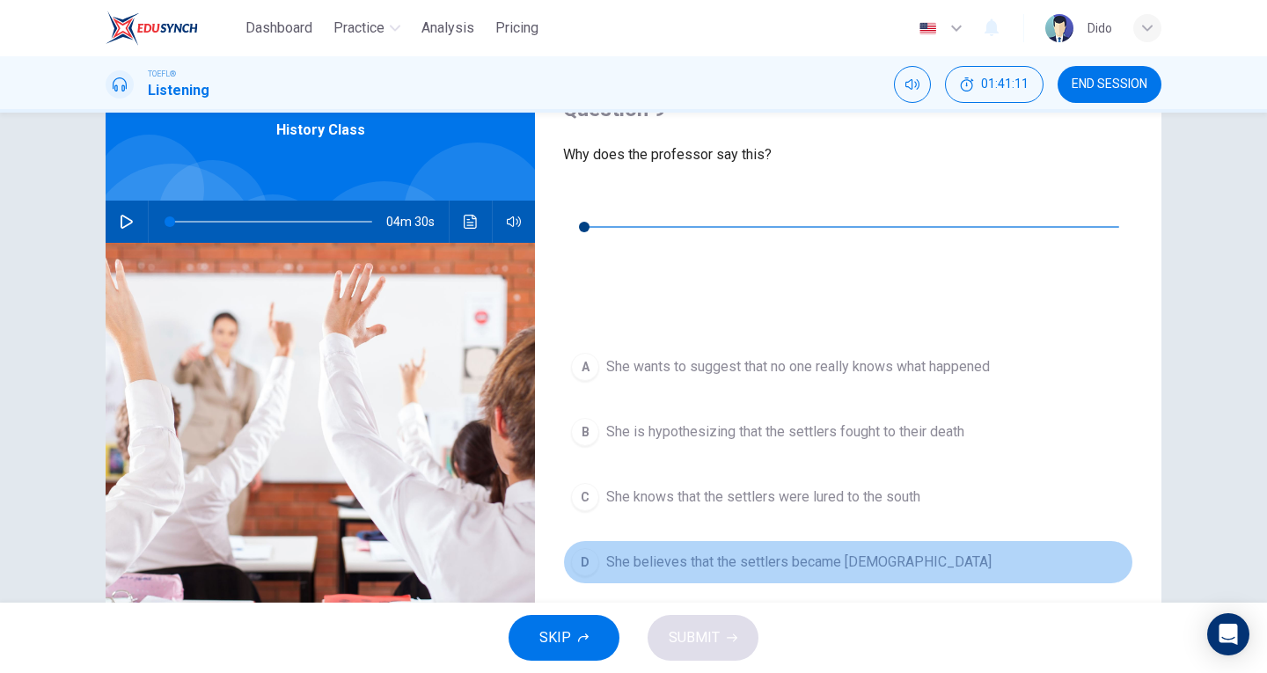
click at [718, 552] on span "She believes that the settlers became Native Americans" at bounding box center [798, 562] width 385 height 21
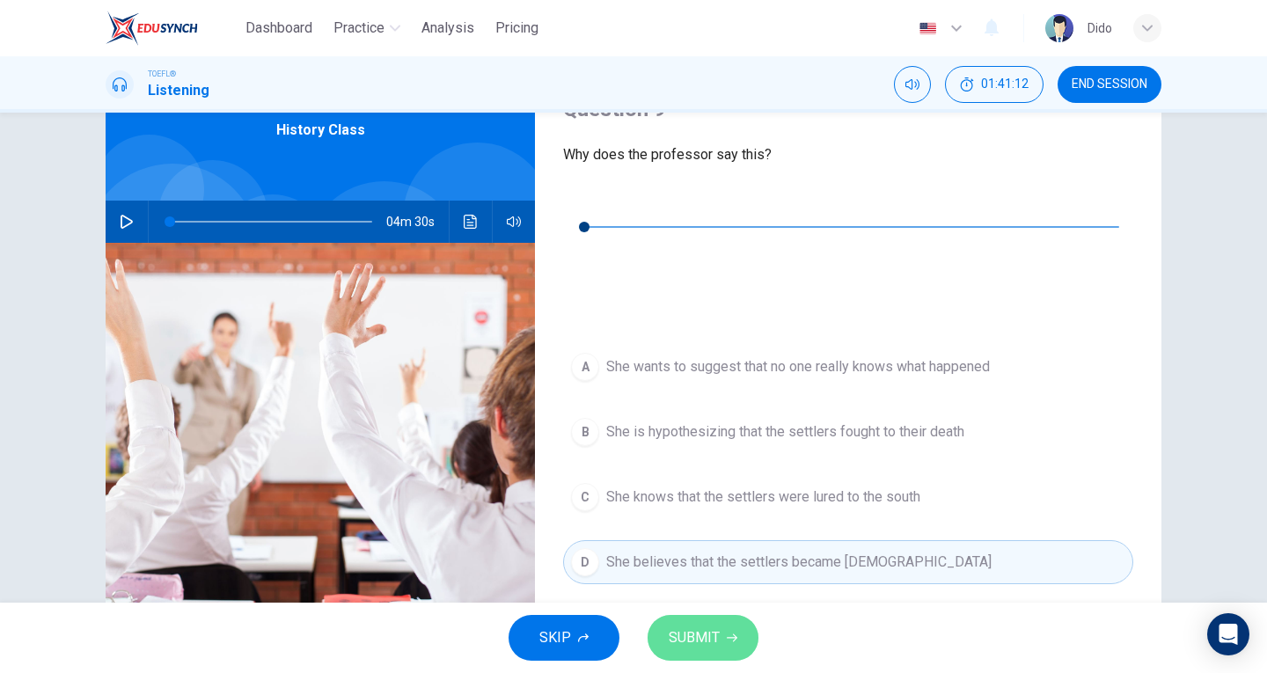
click at [722, 640] on button "SUBMIT" at bounding box center [702, 638] width 111 height 46
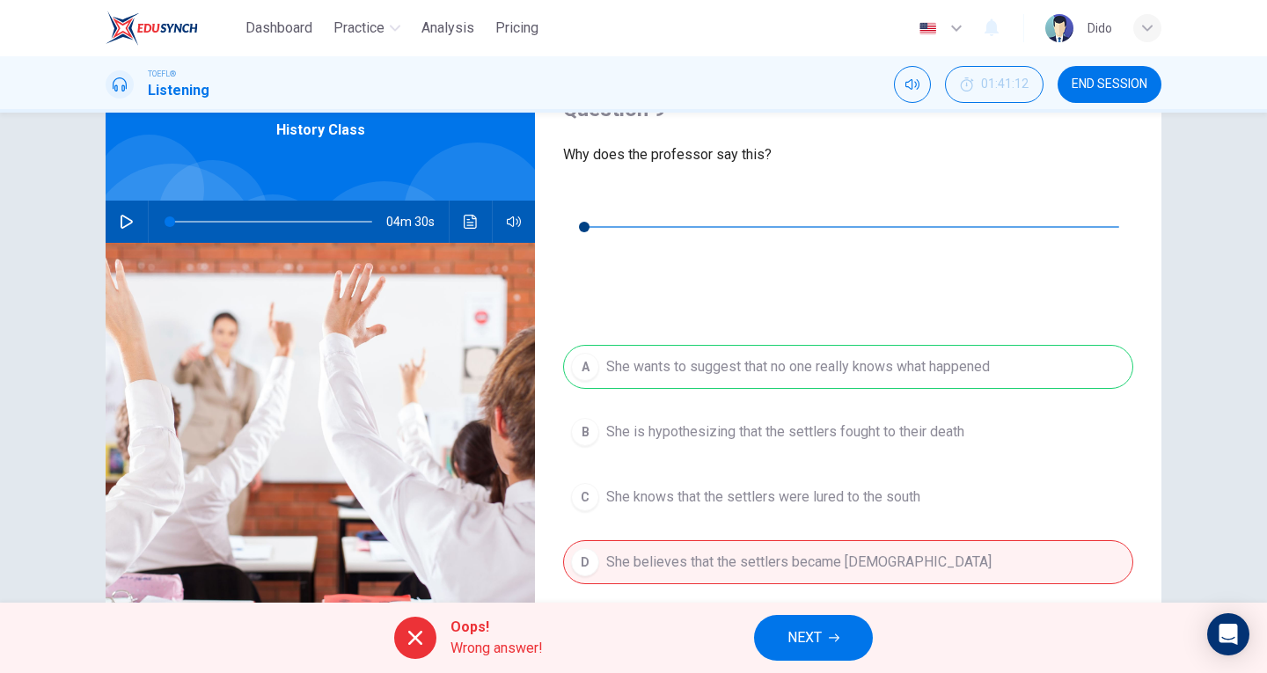
click at [985, 345] on div "A She wants to suggest that no one really knows what happened B She is hypothes…" at bounding box center [848, 482] width 570 height 274
click at [817, 640] on span "NEXT" at bounding box center [804, 637] width 34 height 25
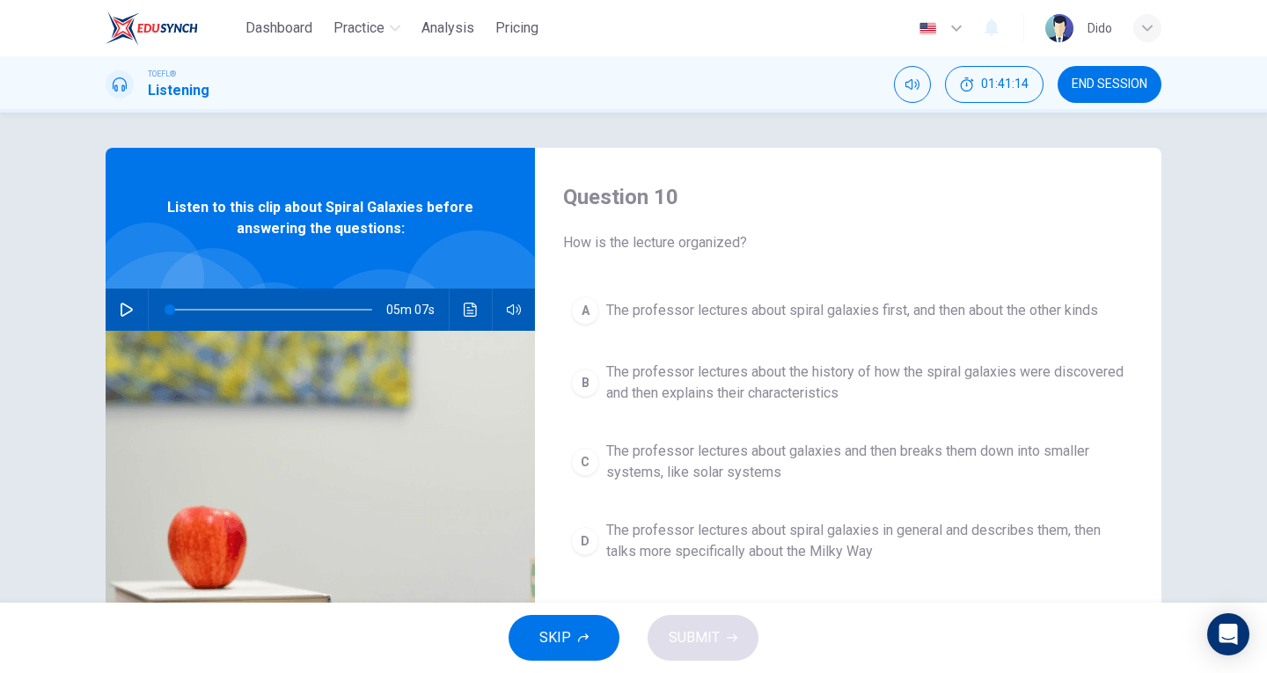
click at [1106, 86] on span "END SESSION" at bounding box center [1109, 84] width 76 height 14
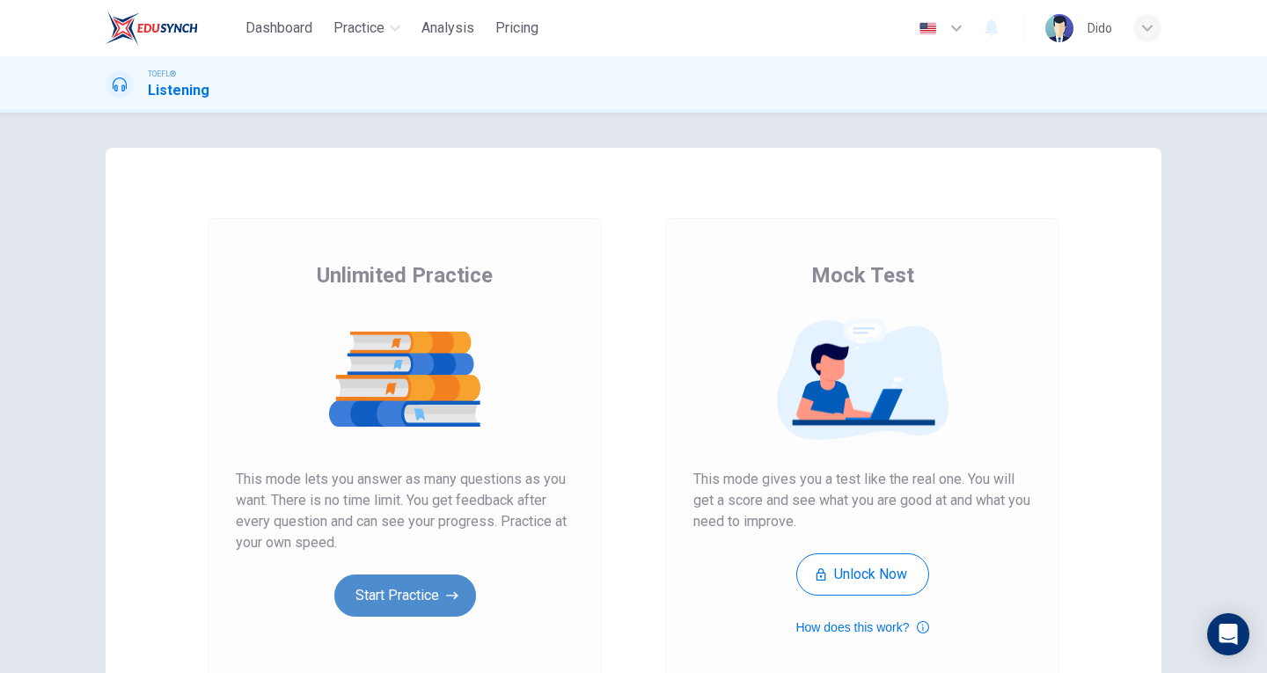
click at [424, 596] on button "Start Practice" at bounding box center [405, 595] width 142 height 42
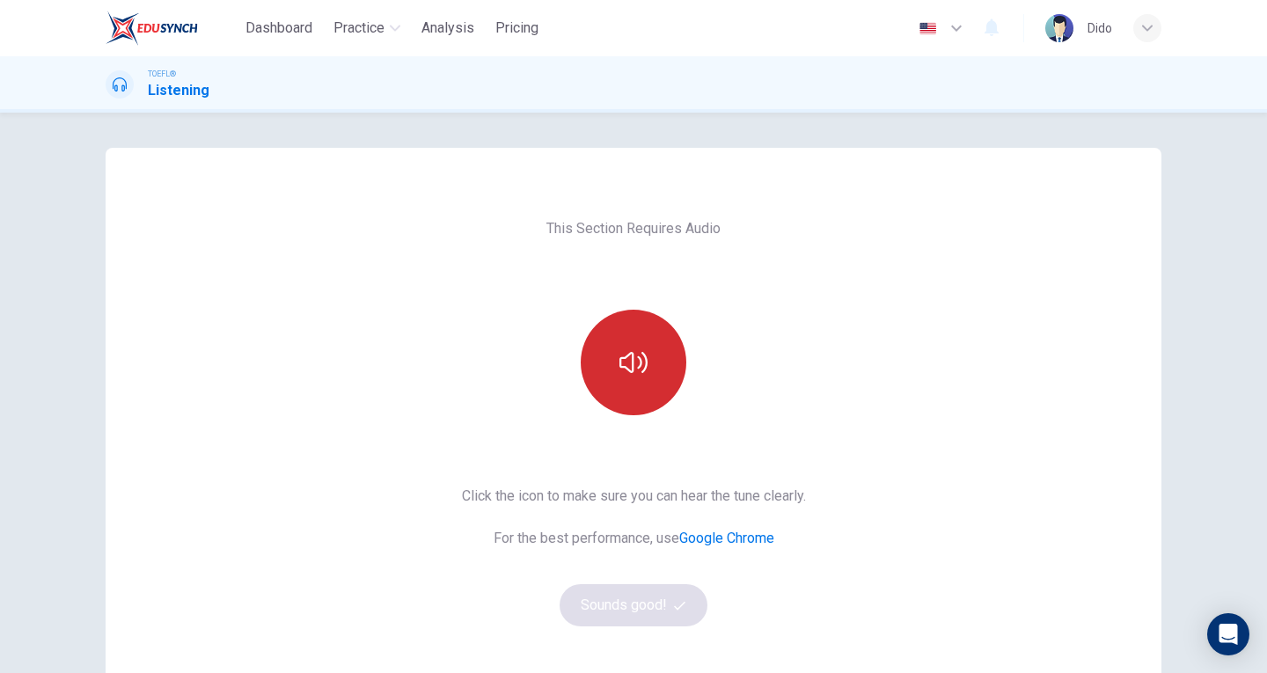
click at [619, 363] on icon "button" at bounding box center [633, 362] width 28 height 28
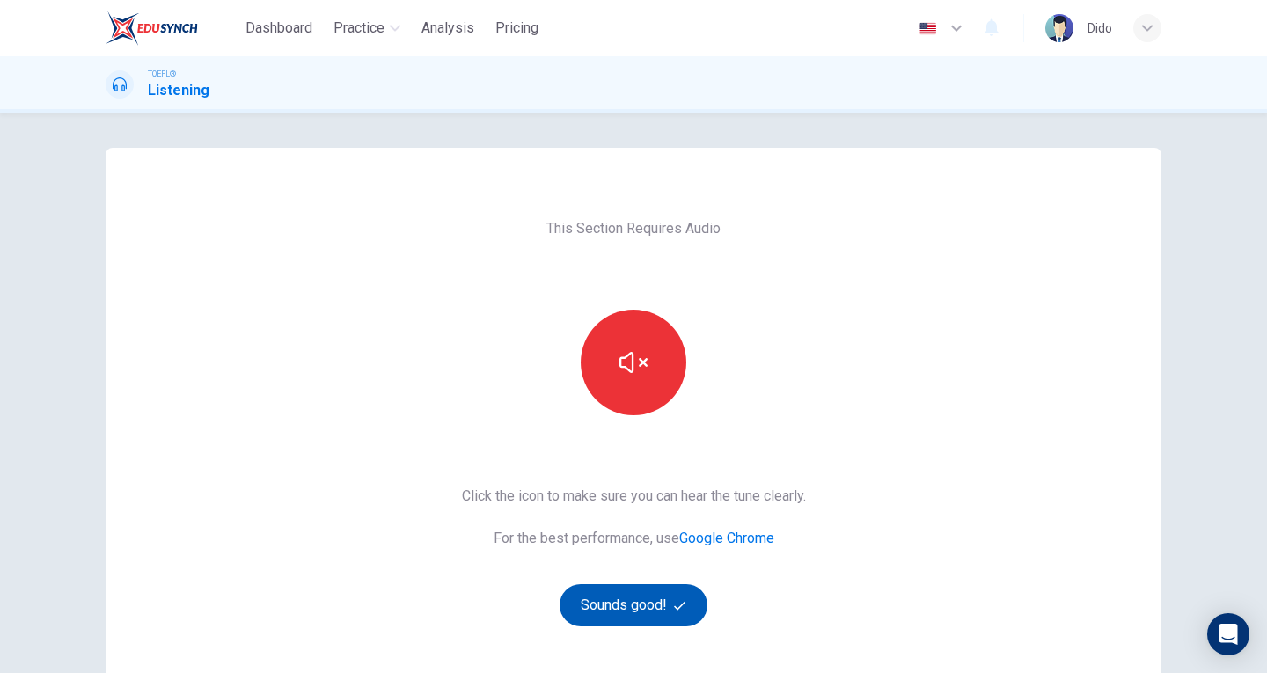
click at [665, 605] on button "Sounds good!" at bounding box center [633, 605] width 148 height 42
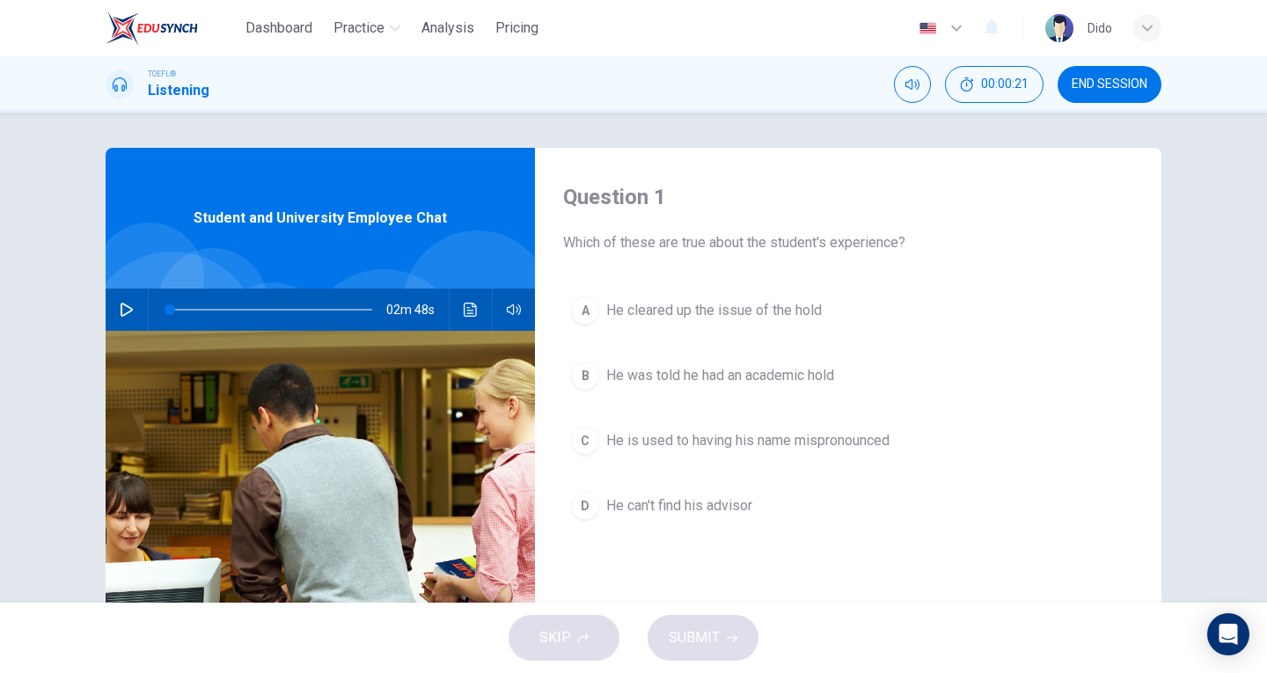
click at [128, 308] on icon "button" at bounding box center [127, 310] width 14 height 14
click at [123, 312] on icon "button" at bounding box center [127, 310] width 14 height 14
type input "0"
drag, startPoint x: 201, startPoint y: 313, endPoint x: 152, endPoint y: 298, distance: 50.6
click at [165, 304] on span at bounding box center [170, 309] width 11 height 11
